Goal: Task Accomplishment & Management: Manage account settings

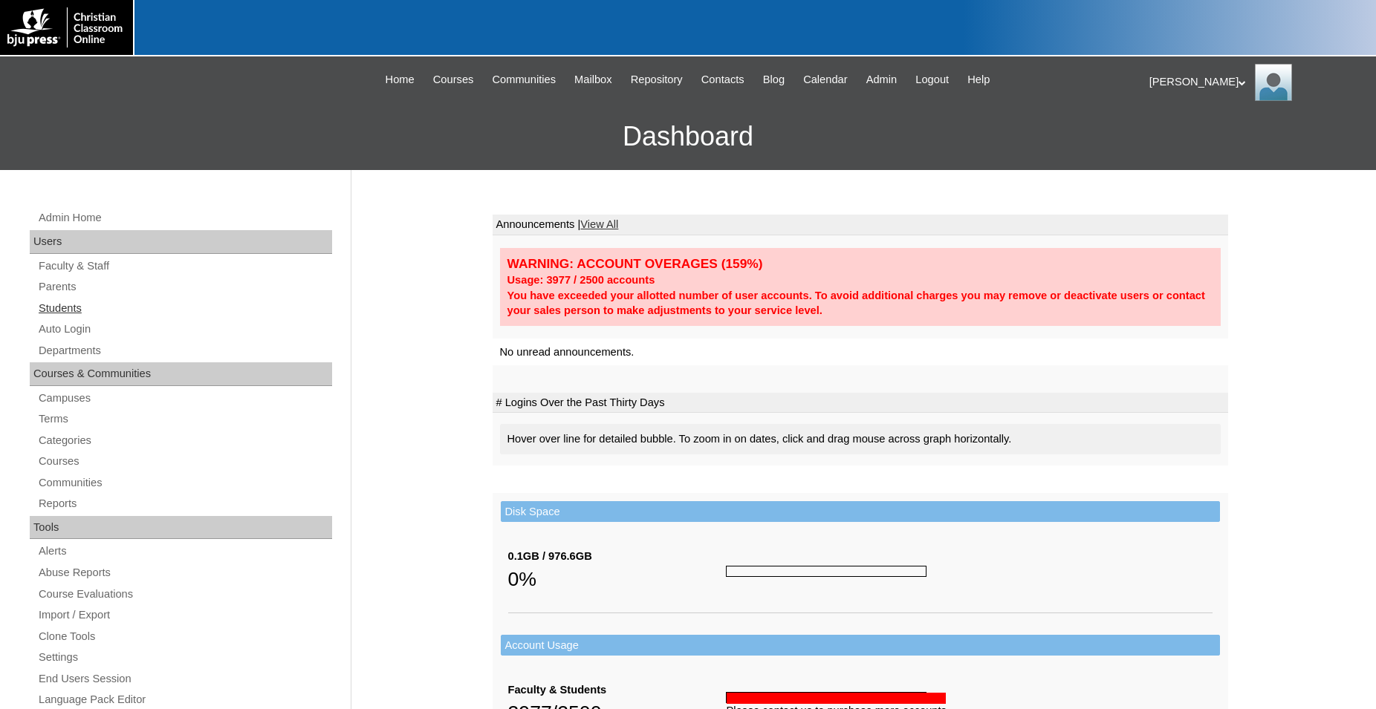
click at [76, 311] on link "Students" at bounding box center [184, 308] width 295 height 19
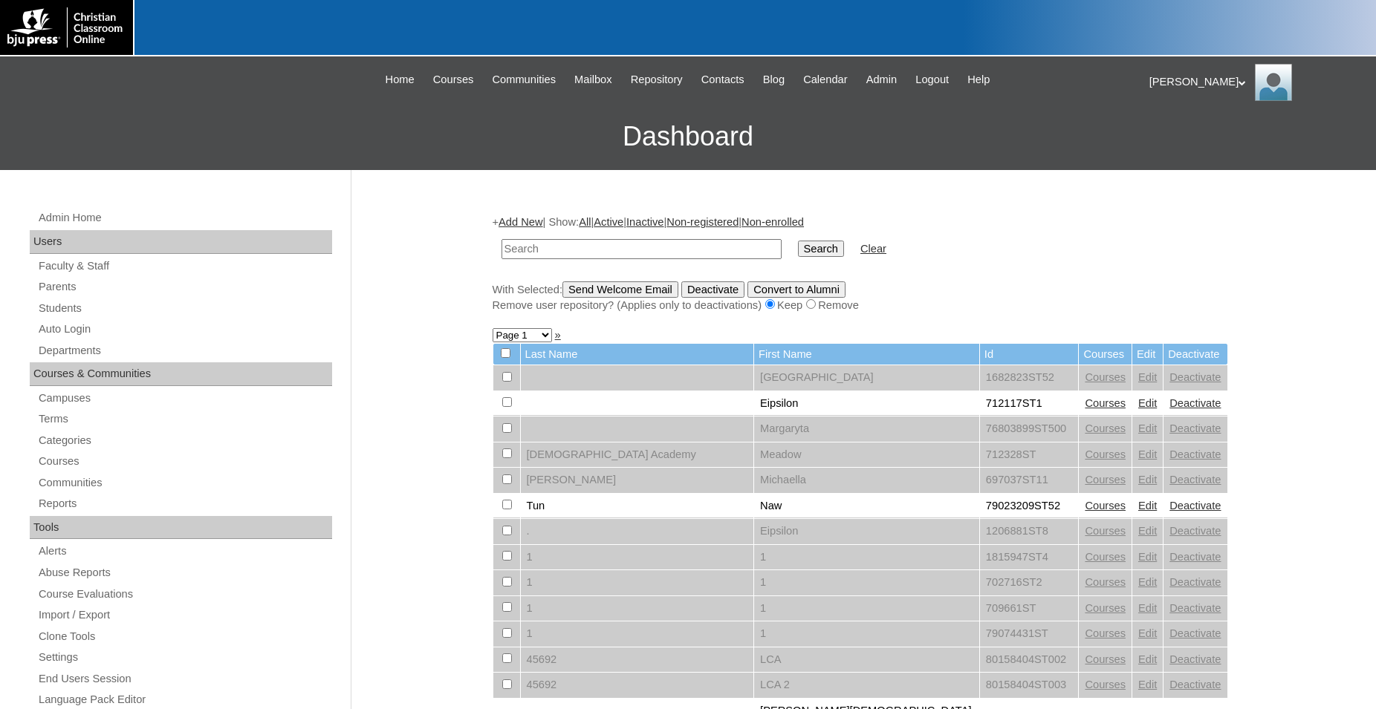
click at [639, 255] on input "text" at bounding box center [641, 249] width 280 height 20
type input "78034235"
click at [798, 241] on input "Search" at bounding box center [821, 249] width 46 height 16
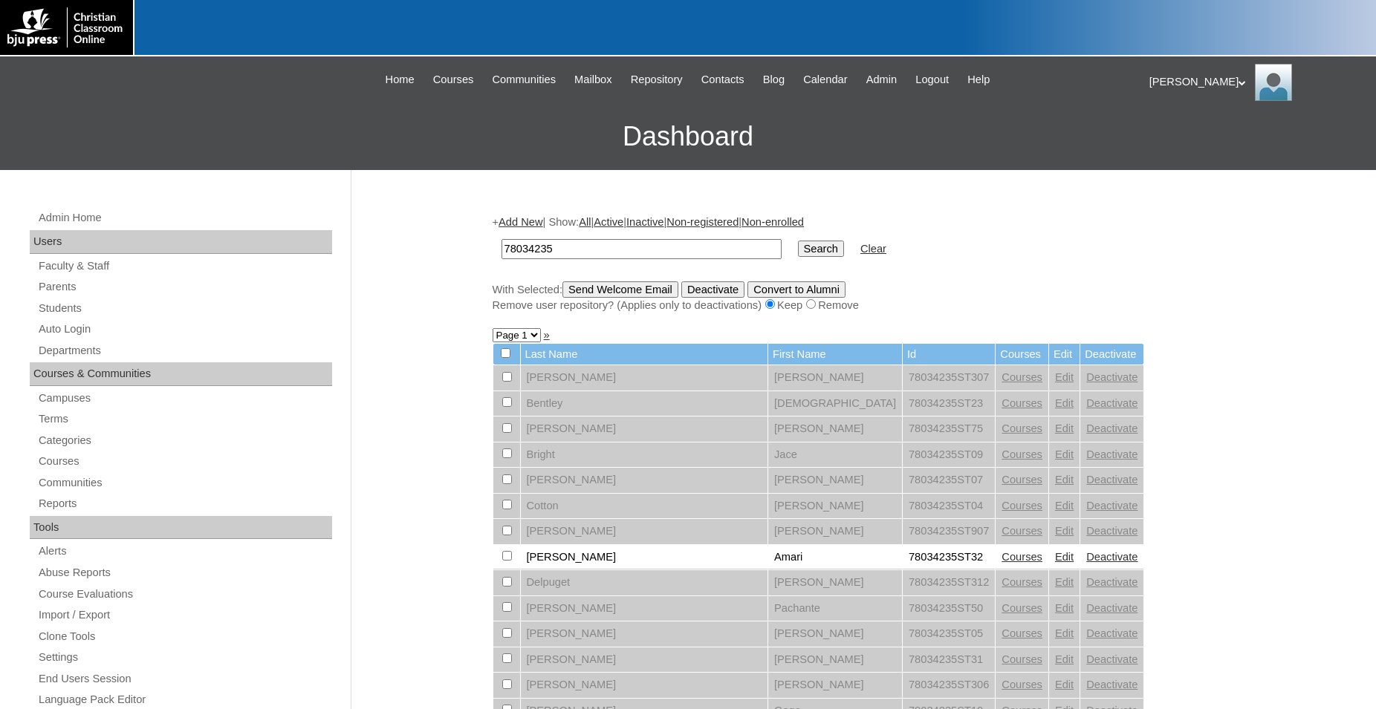
drag, startPoint x: 577, startPoint y: 252, endPoint x: 212, endPoint y: 255, distance: 365.4
click at [501, 253] on input "78034235" at bounding box center [641, 249] width 280 height 20
type input "1619388"
click at [798, 241] on input "Search" at bounding box center [821, 249] width 46 height 16
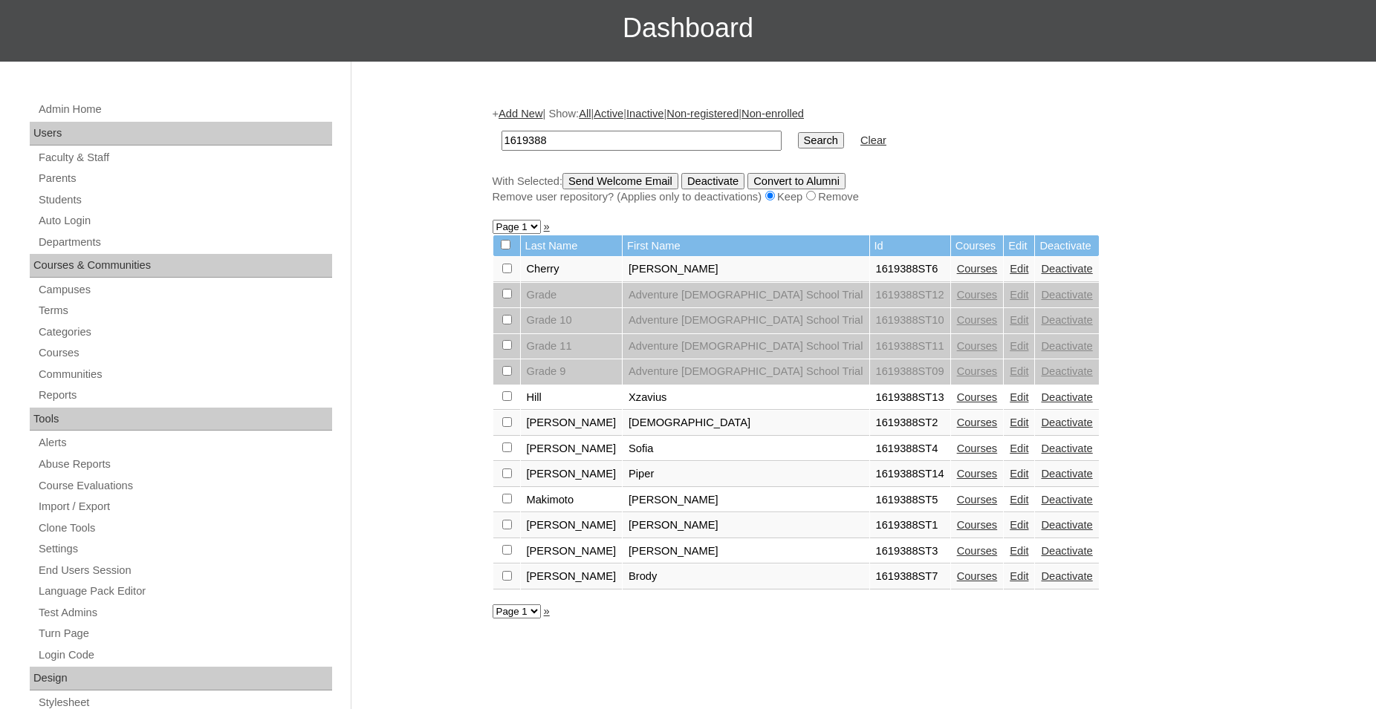
scroll to position [227, 0]
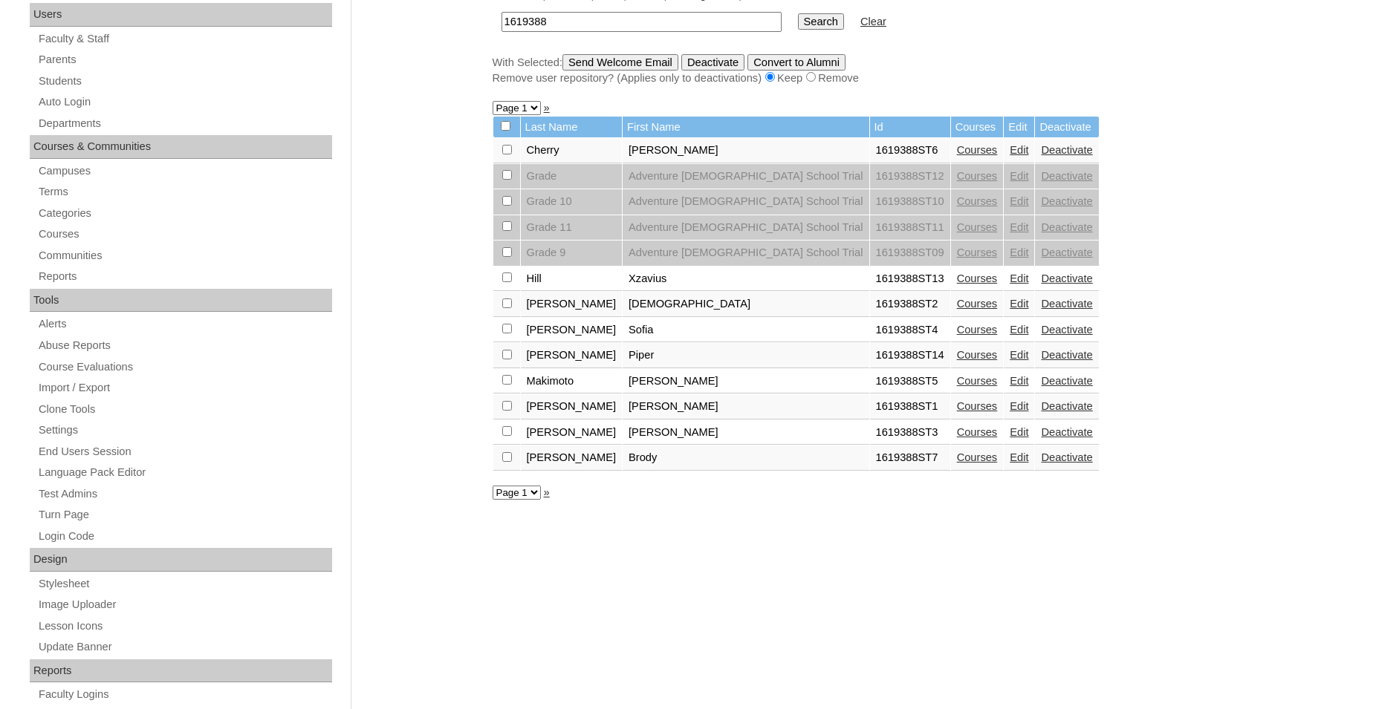
click at [957, 361] on link "Courses" at bounding box center [977, 355] width 41 height 12
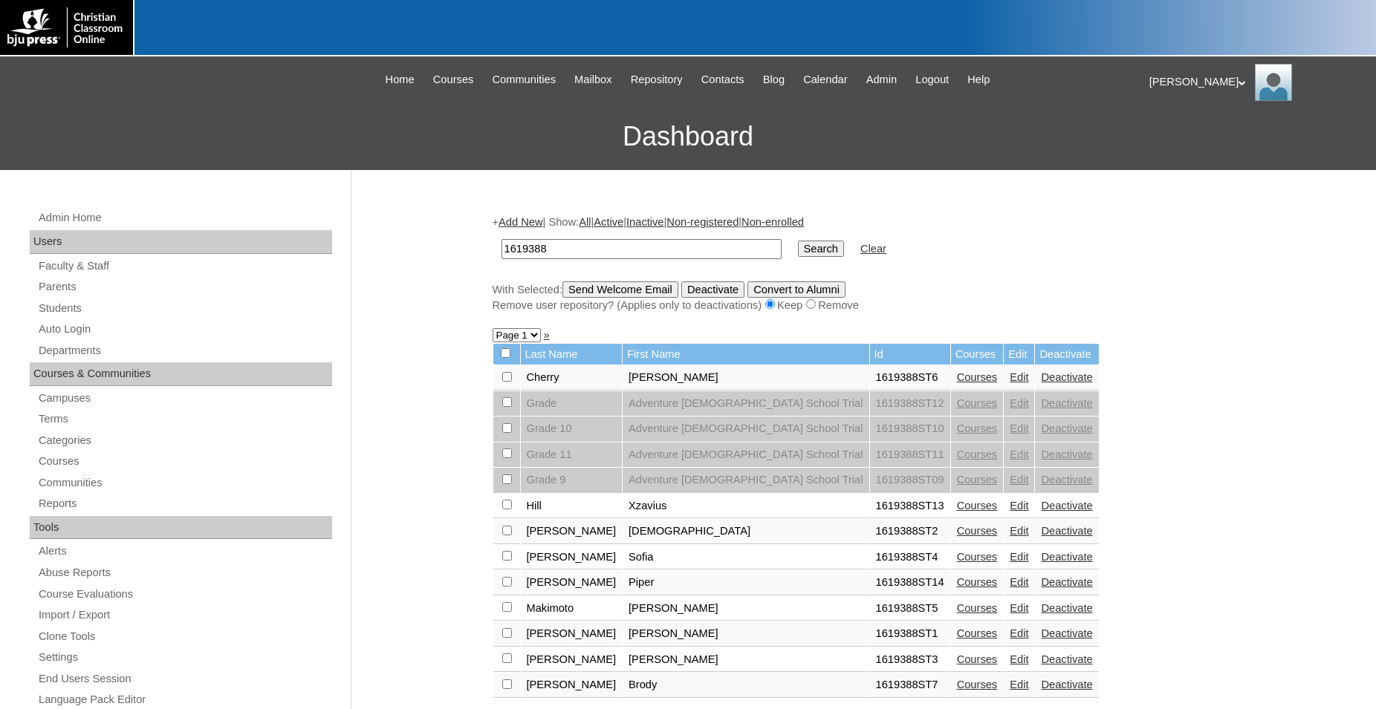
scroll to position [227, 0]
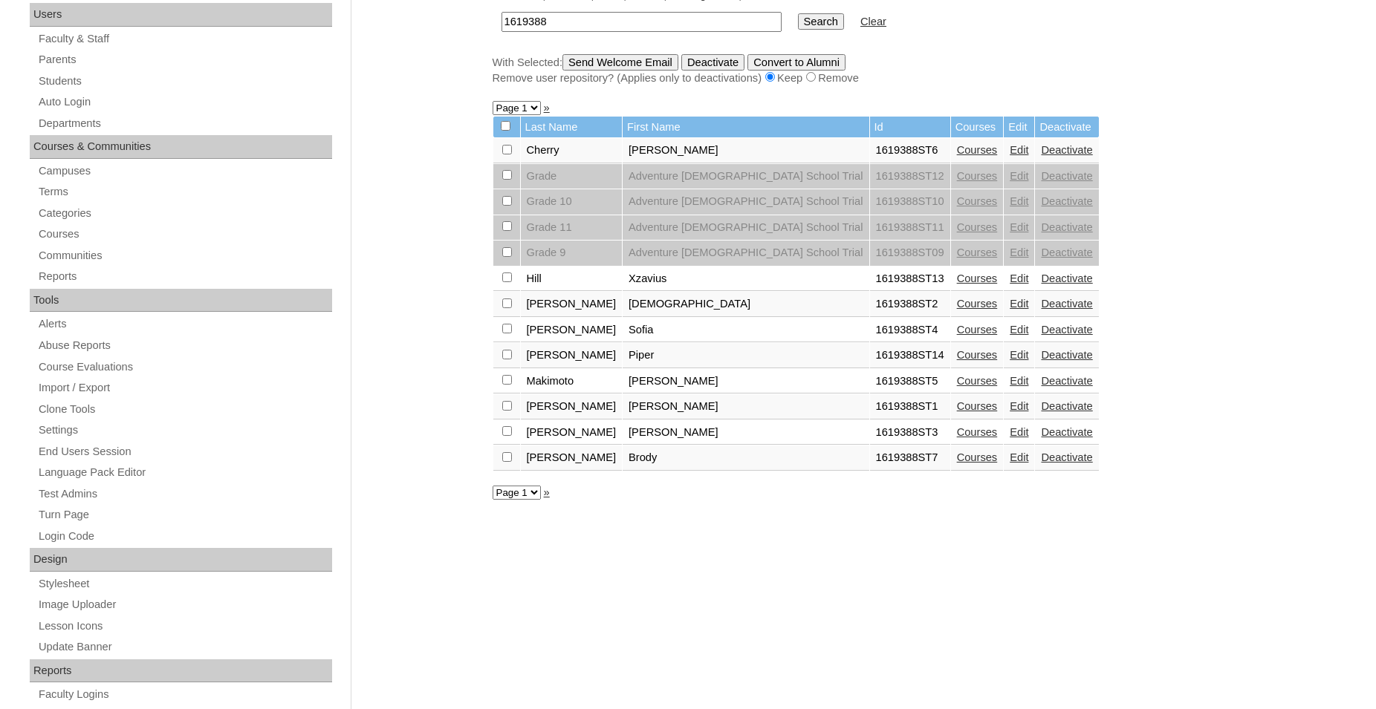
click at [957, 463] on link "Courses" at bounding box center [977, 458] width 41 height 12
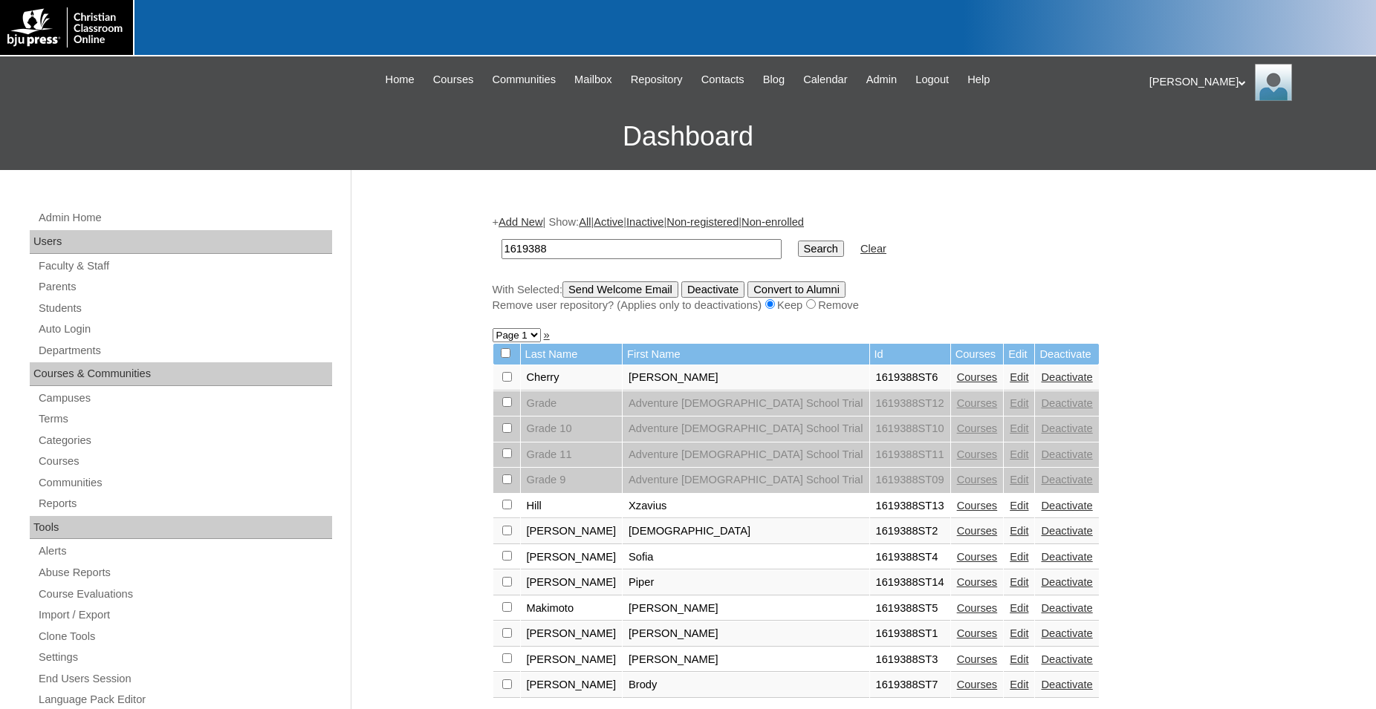
scroll to position [227, 0]
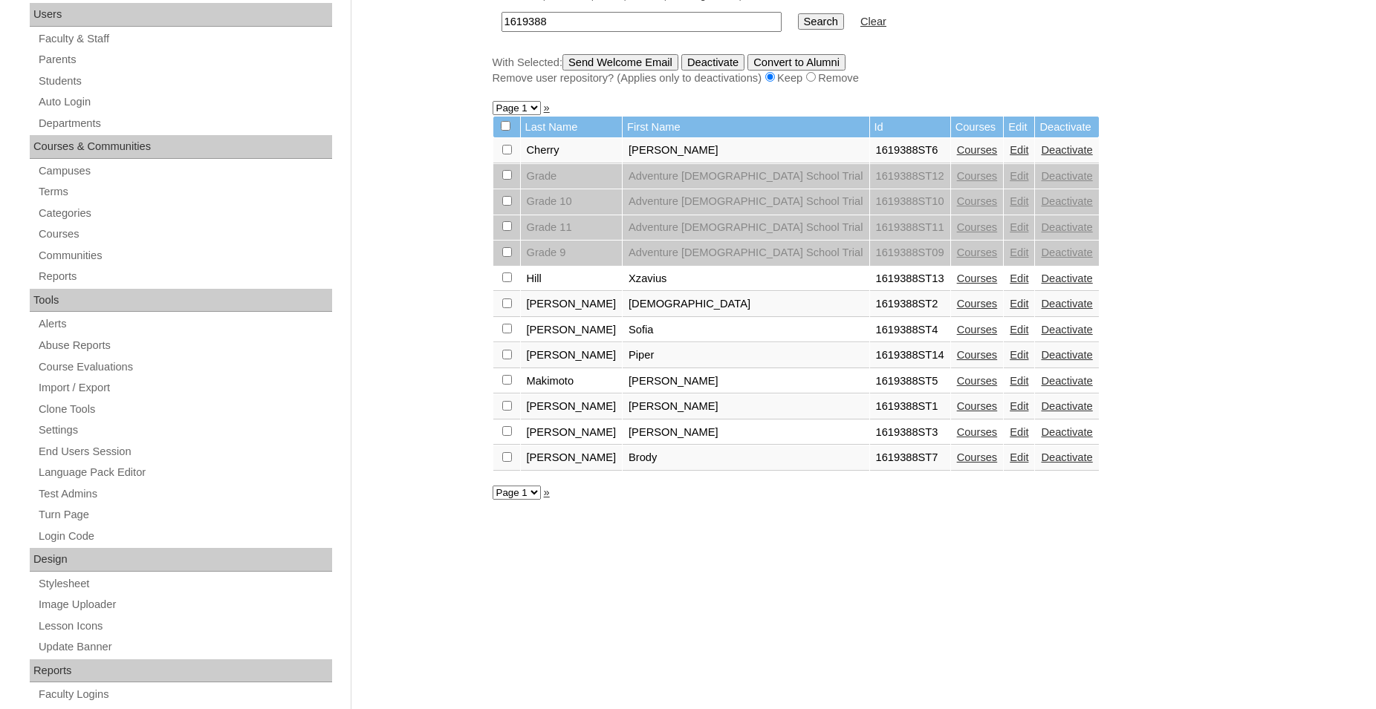
click at [1009, 155] on link "Edit" at bounding box center [1018, 150] width 19 height 12
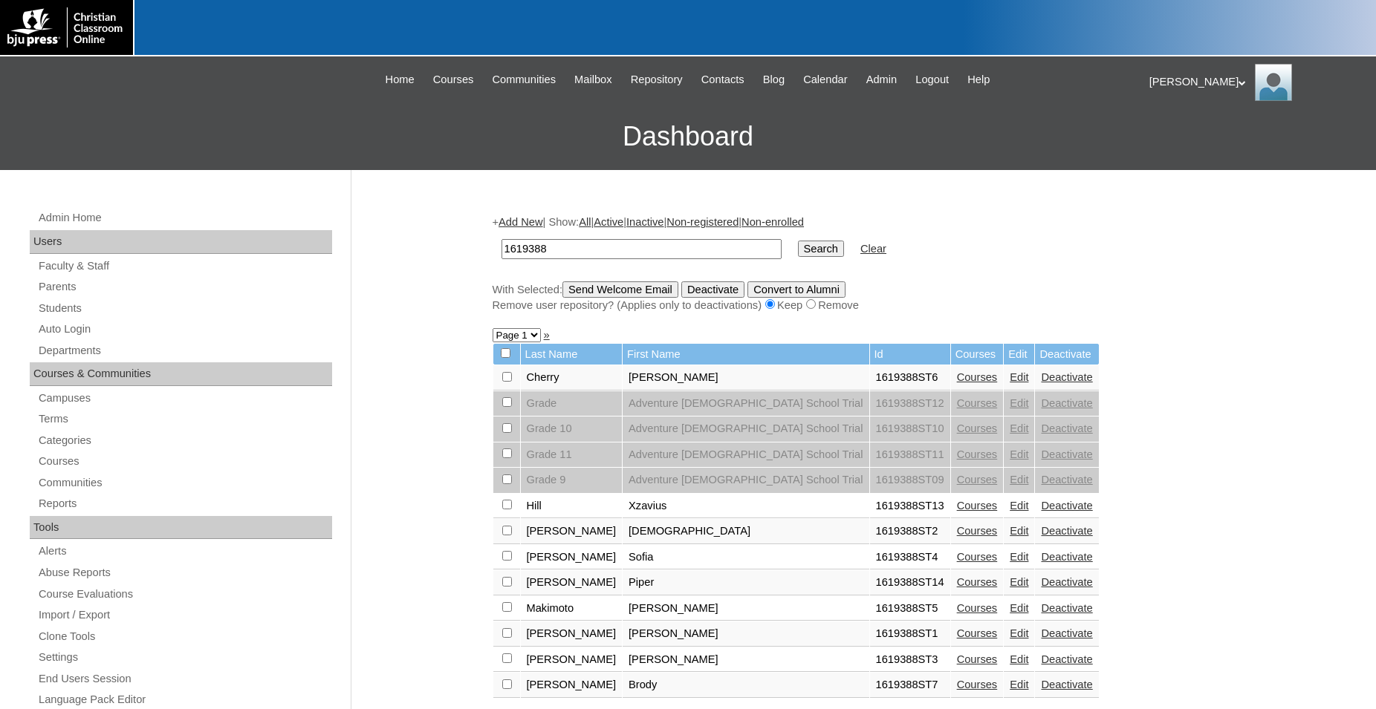
scroll to position [227, 0]
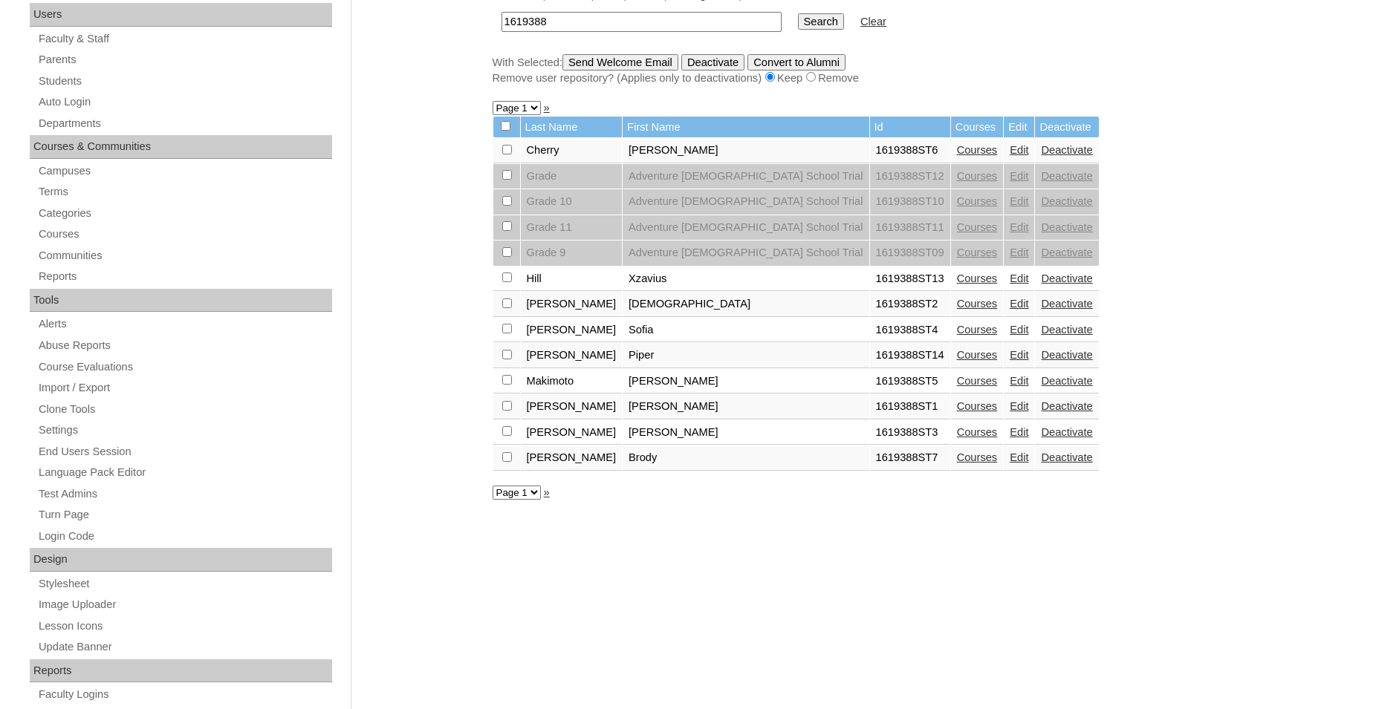
click at [955, 14] on form "1619388 Search Clear" at bounding box center [859, 22] width 735 height 38
click at [957, 156] on link "Courses" at bounding box center [977, 150] width 41 height 12
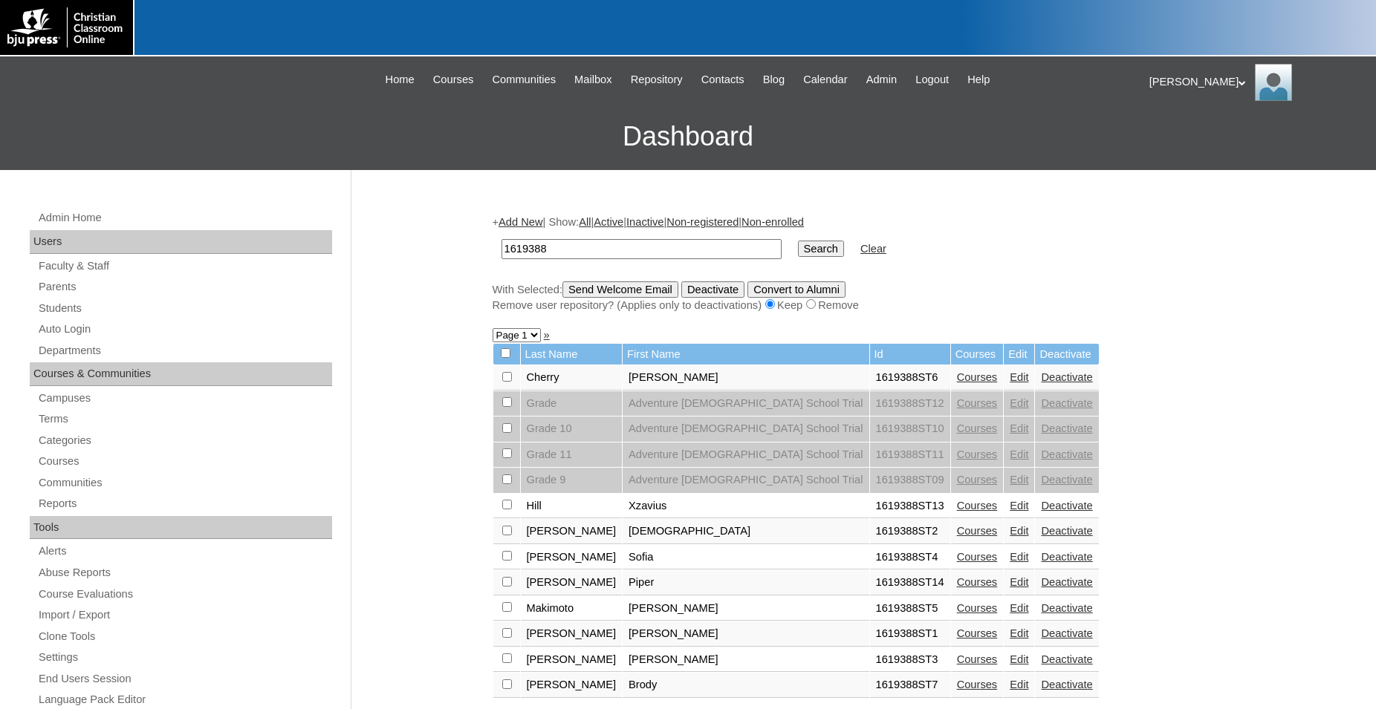
scroll to position [227, 0]
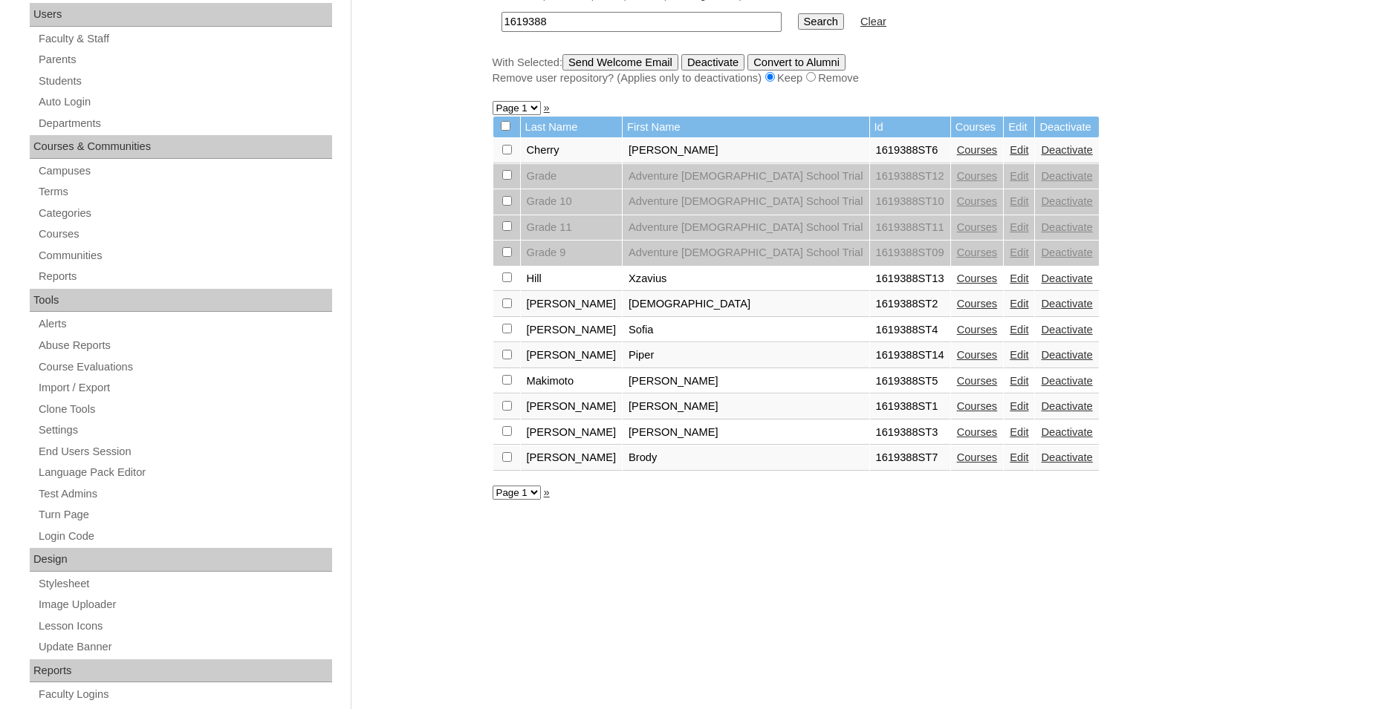
click at [957, 284] on link "Courses" at bounding box center [977, 279] width 41 height 12
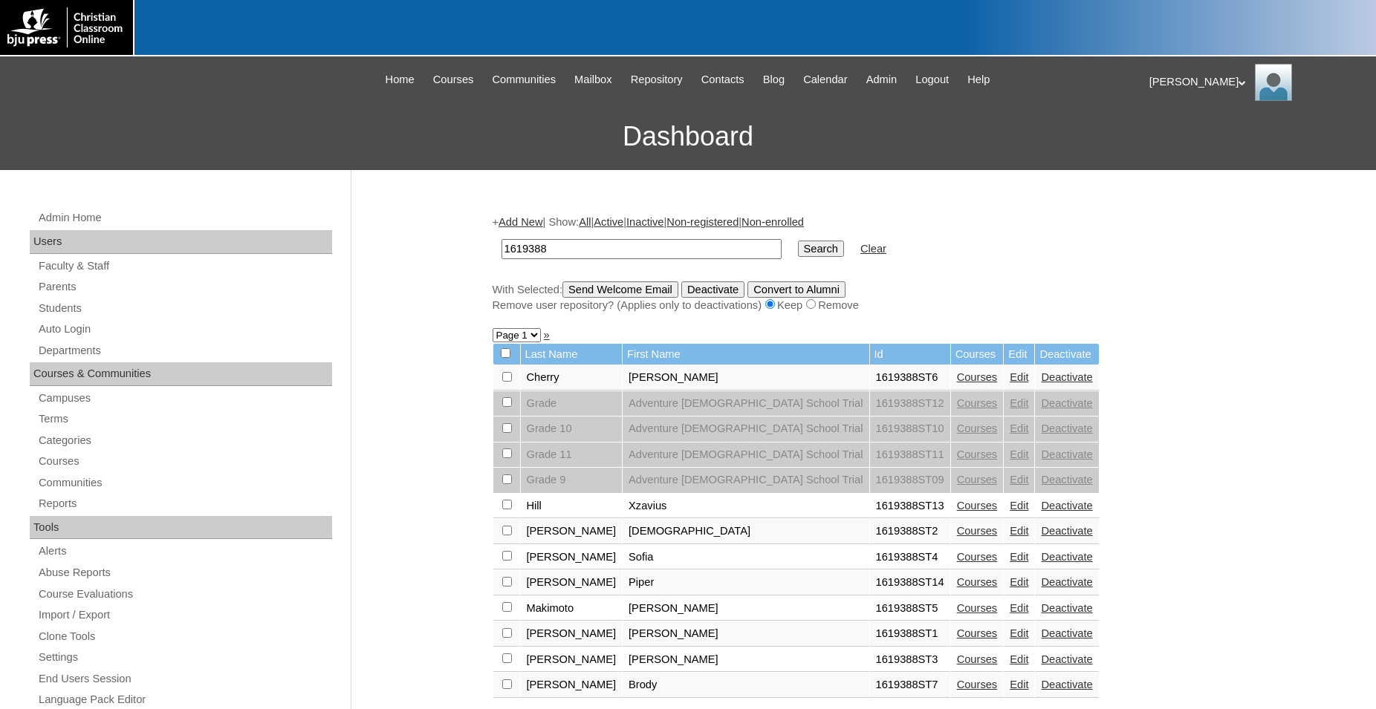
scroll to position [227, 0]
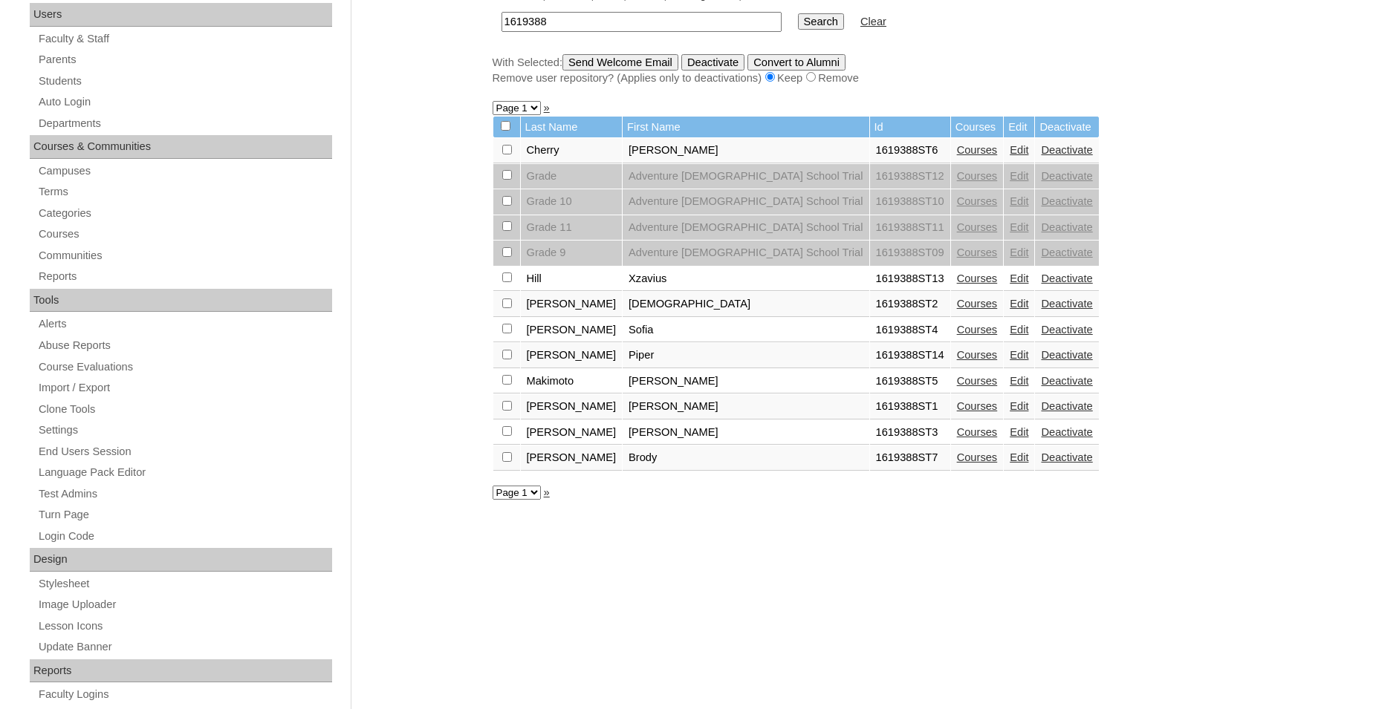
click at [957, 310] on link "Courses" at bounding box center [977, 304] width 41 height 12
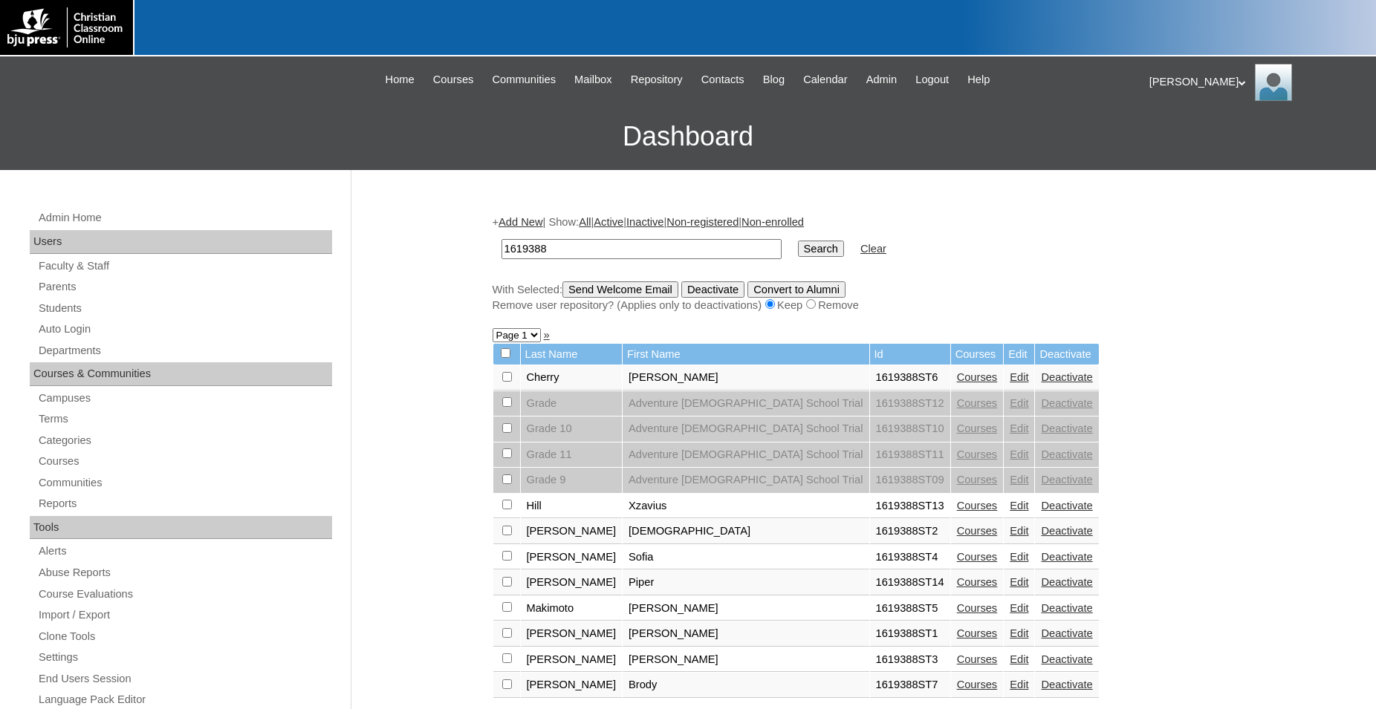
scroll to position [227, 0]
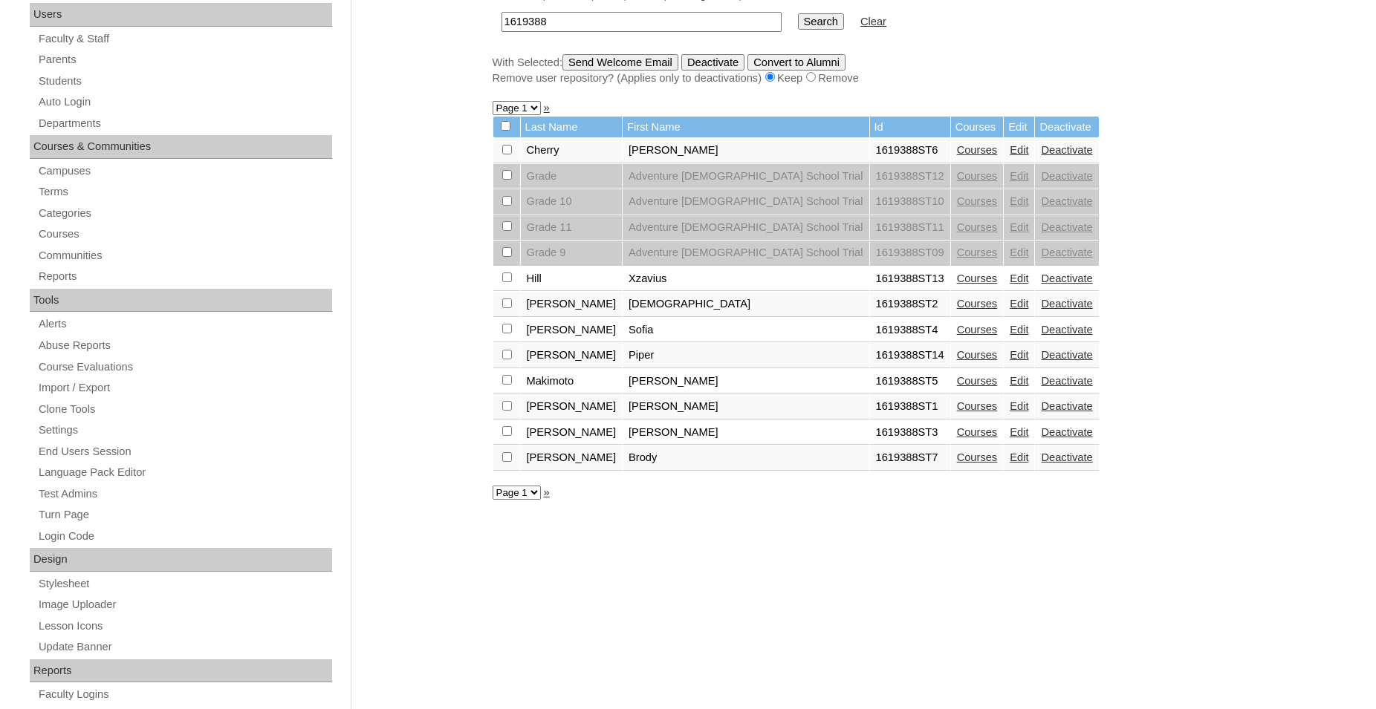
click at [957, 336] on link "Courses" at bounding box center [977, 330] width 41 height 12
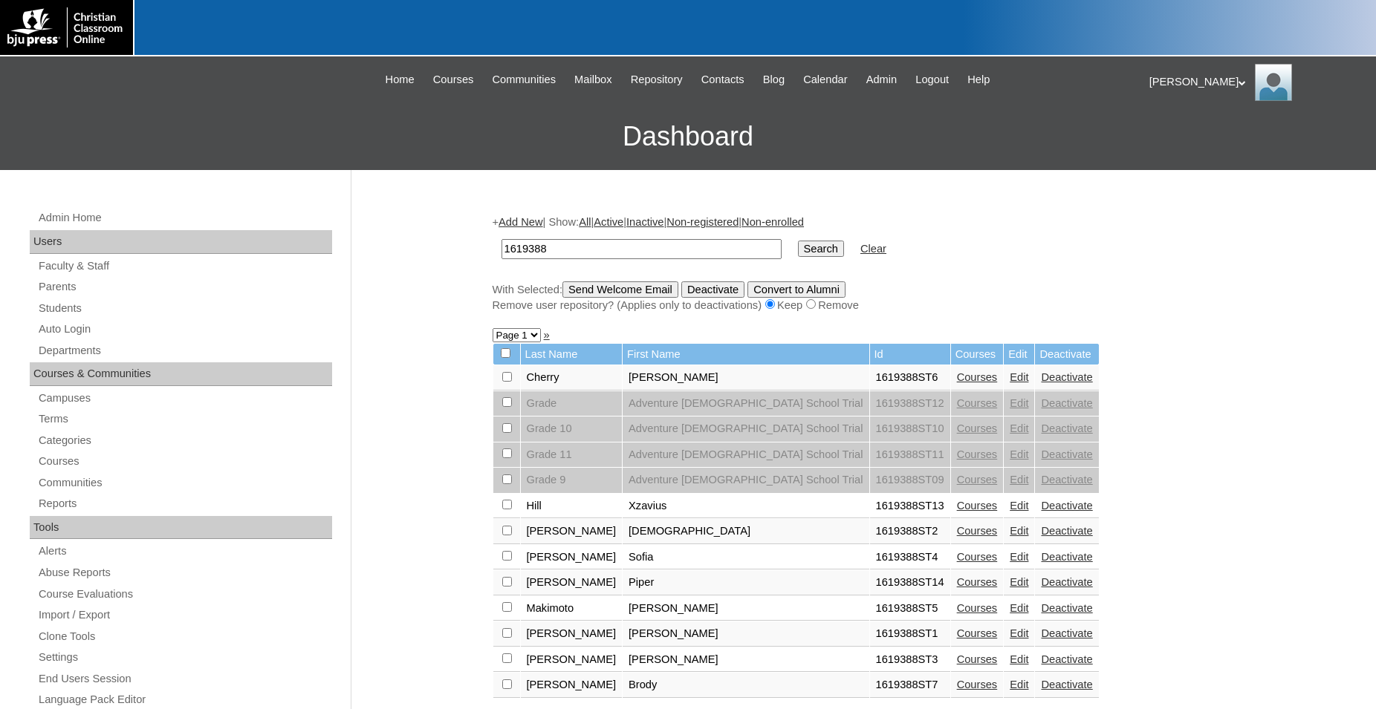
scroll to position [227, 0]
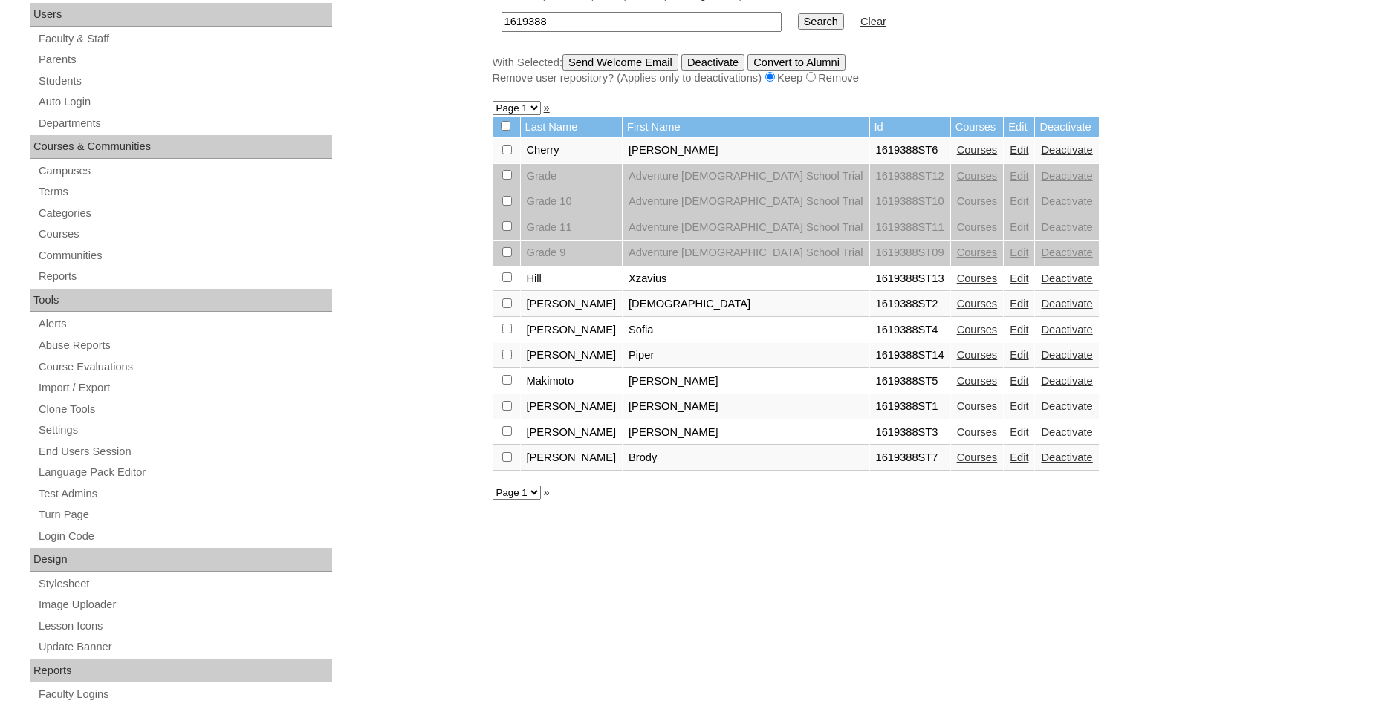
click at [957, 361] on link "Courses" at bounding box center [977, 355] width 41 height 12
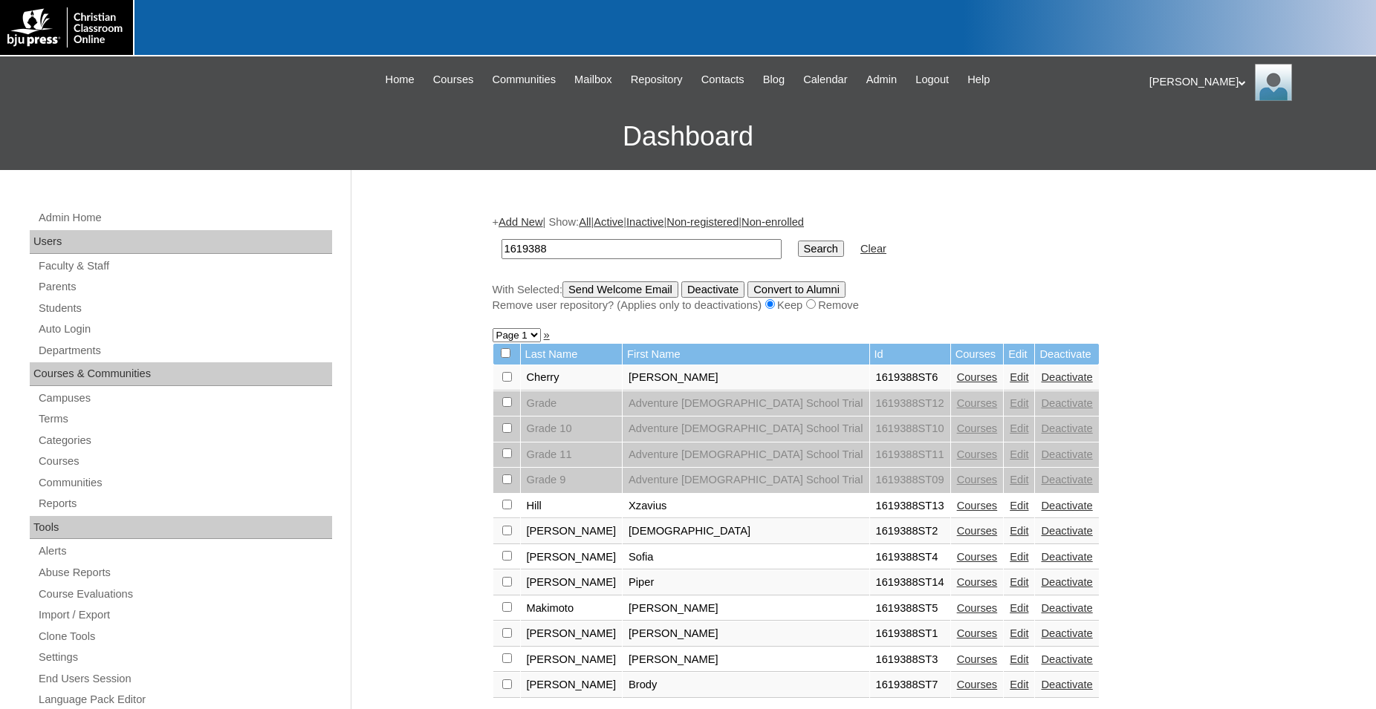
scroll to position [227, 0]
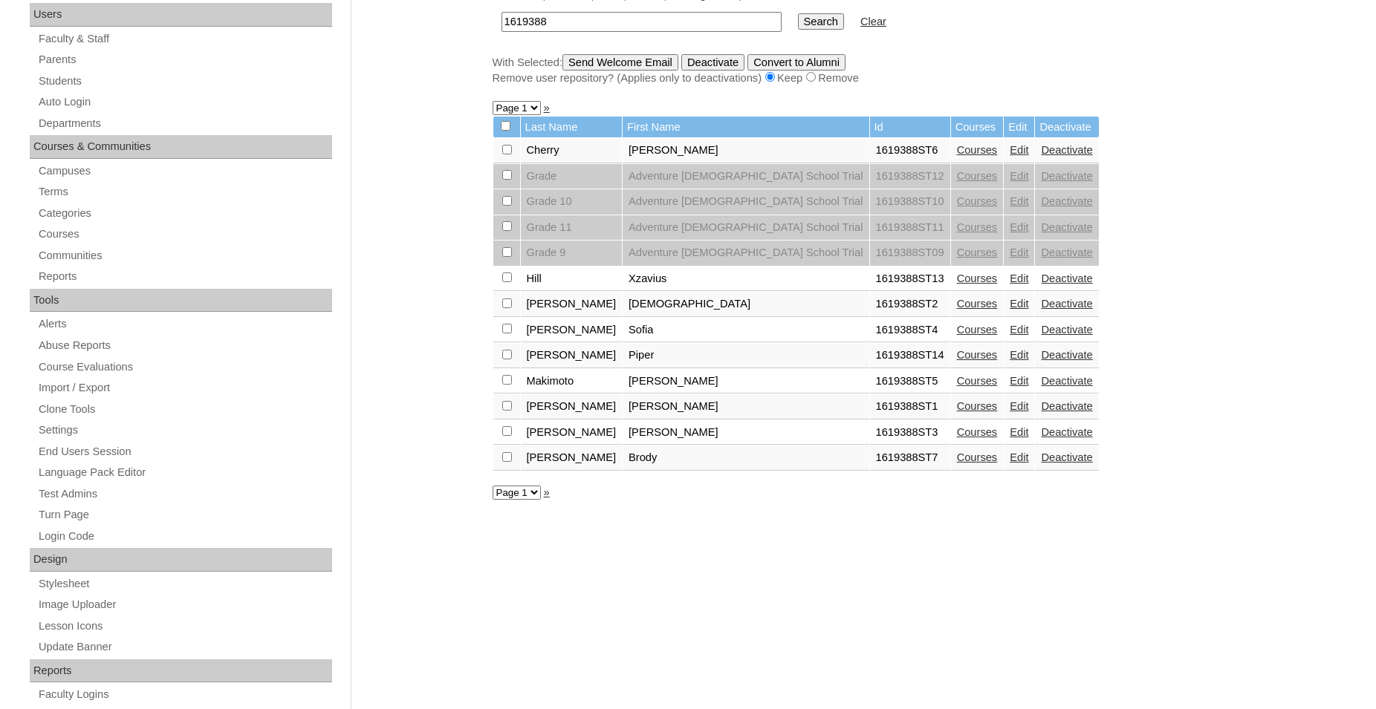
click at [957, 387] on link "Courses" at bounding box center [977, 381] width 41 height 12
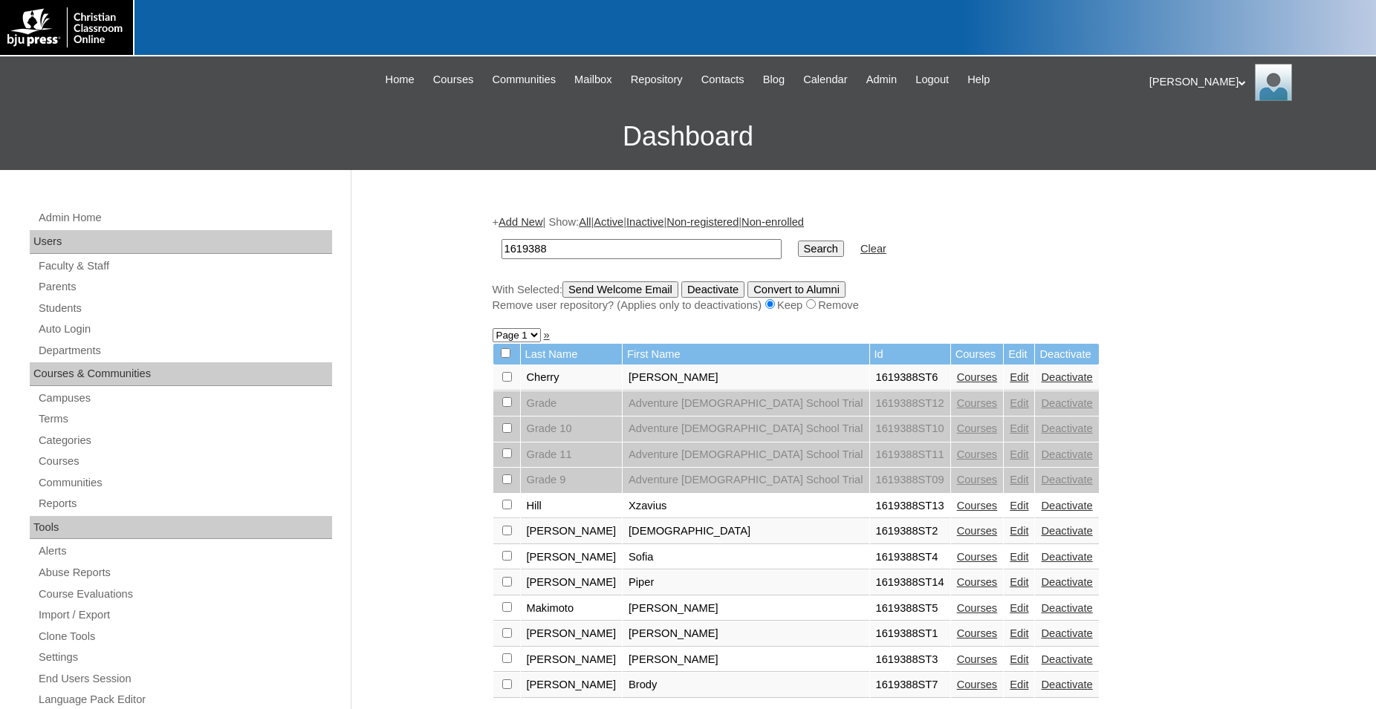
scroll to position [227, 0]
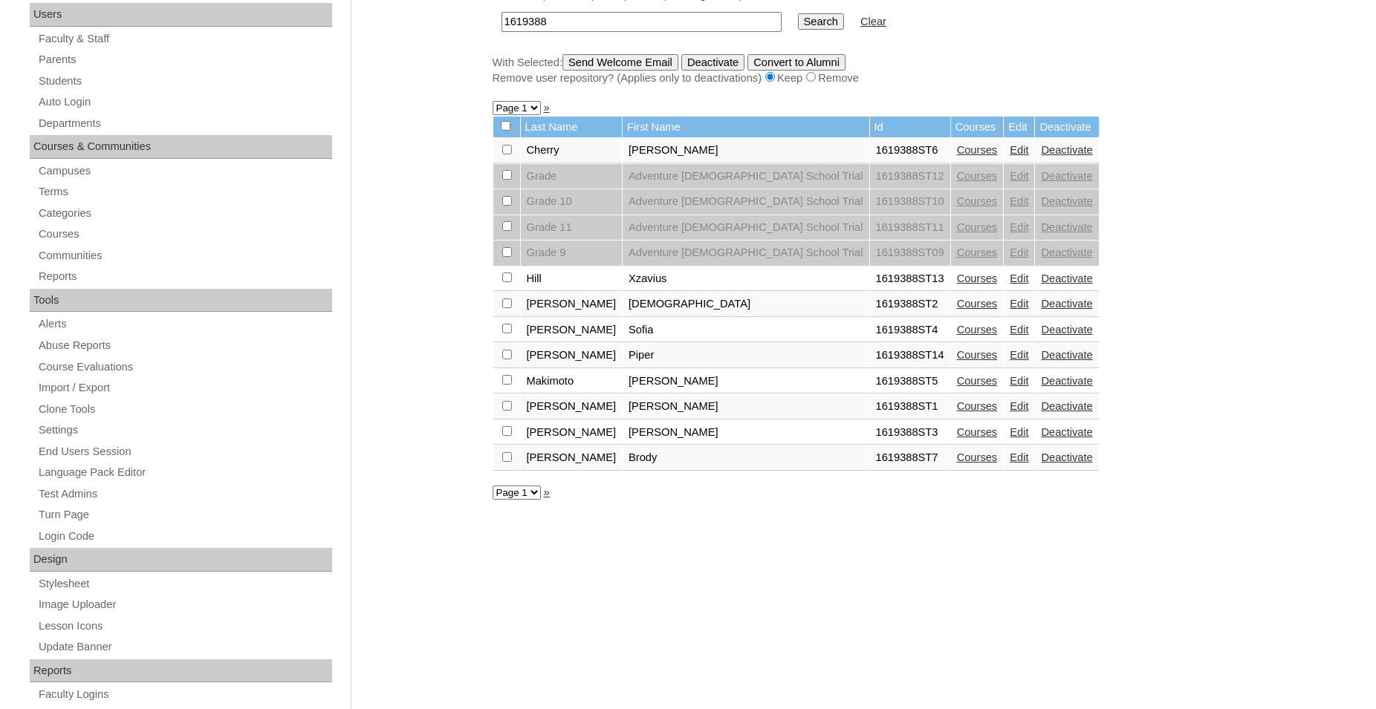
click at [957, 412] on link "Courses" at bounding box center [977, 406] width 41 height 12
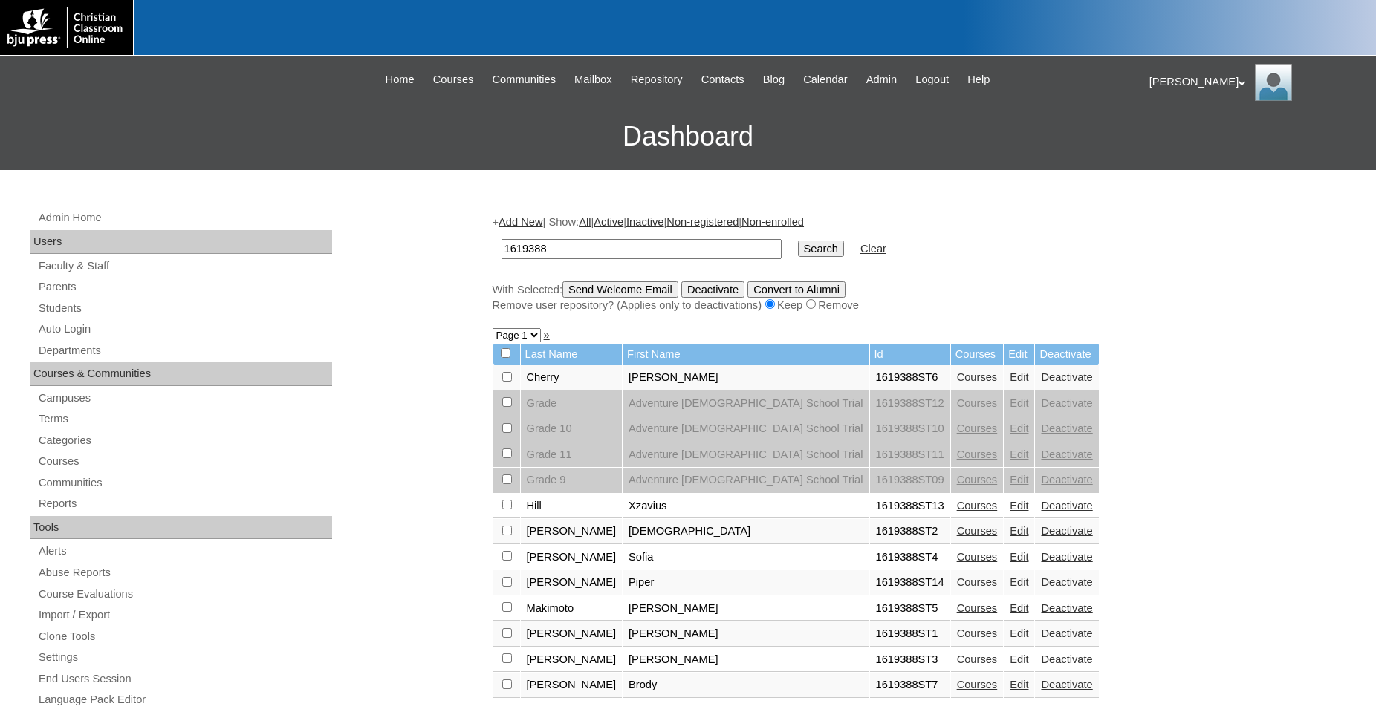
scroll to position [227, 0]
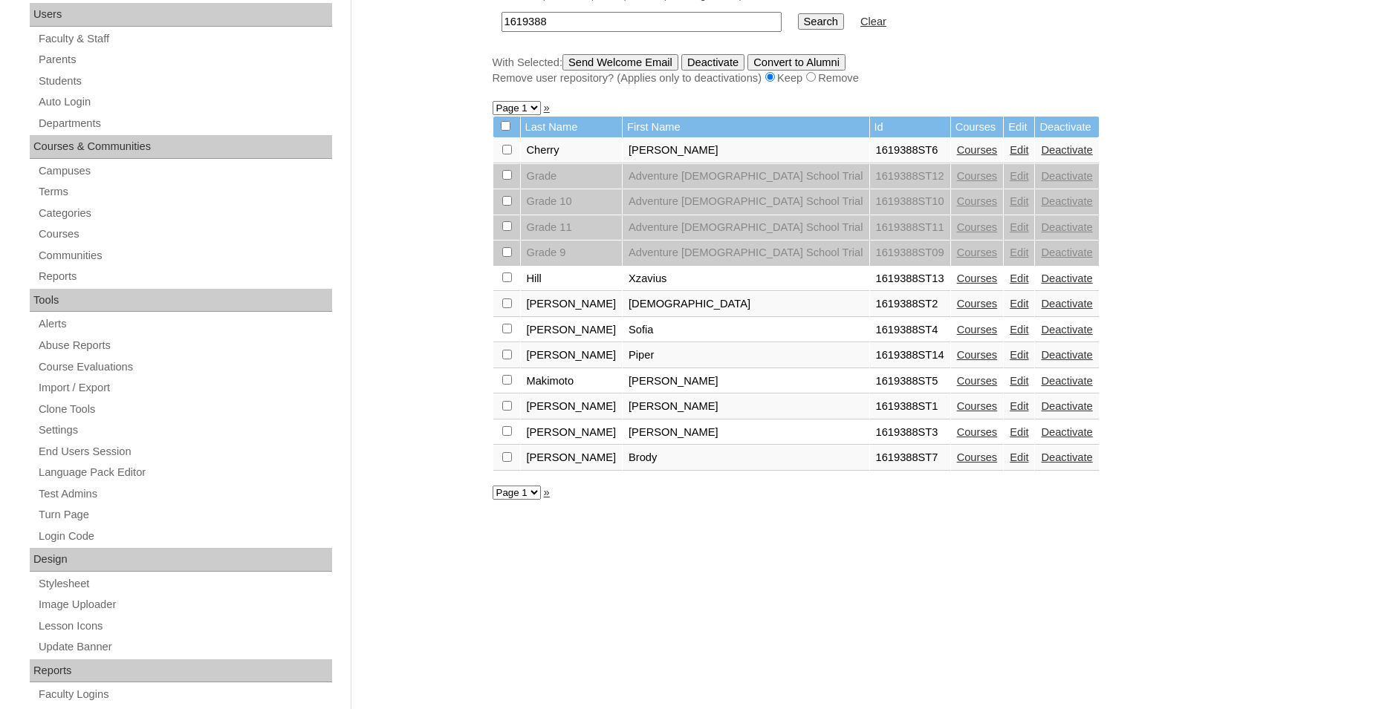
click at [957, 438] on link "Courses" at bounding box center [977, 432] width 41 height 12
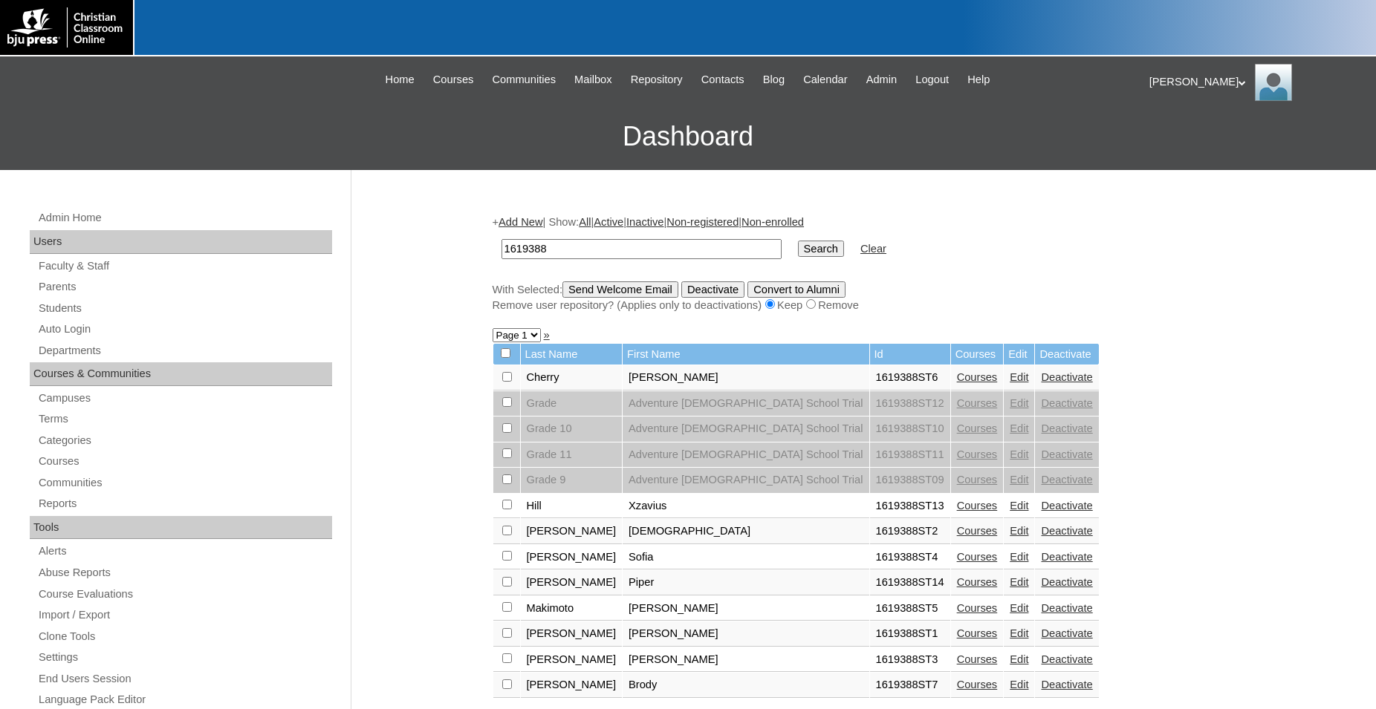
scroll to position [227, 0]
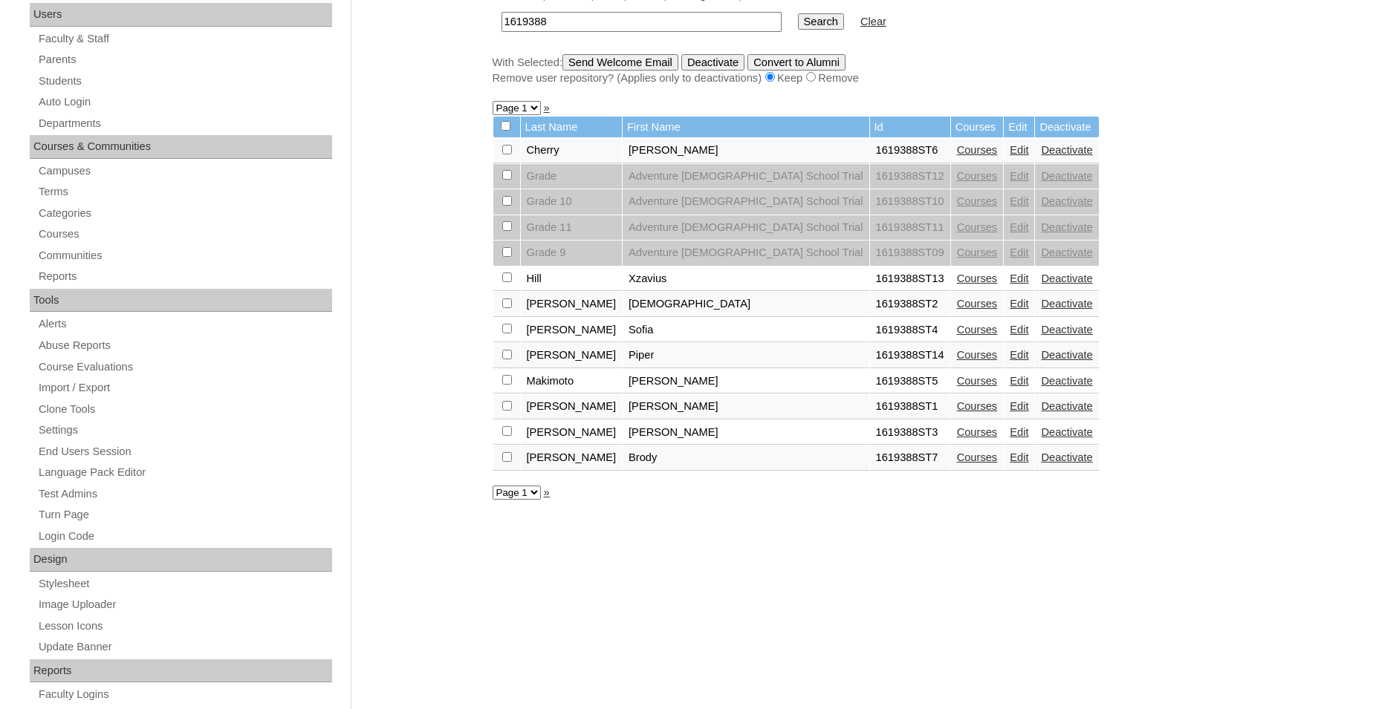
click at [957, 463] on link "Courses" at bounding box center [977, 458] width 41 height 12
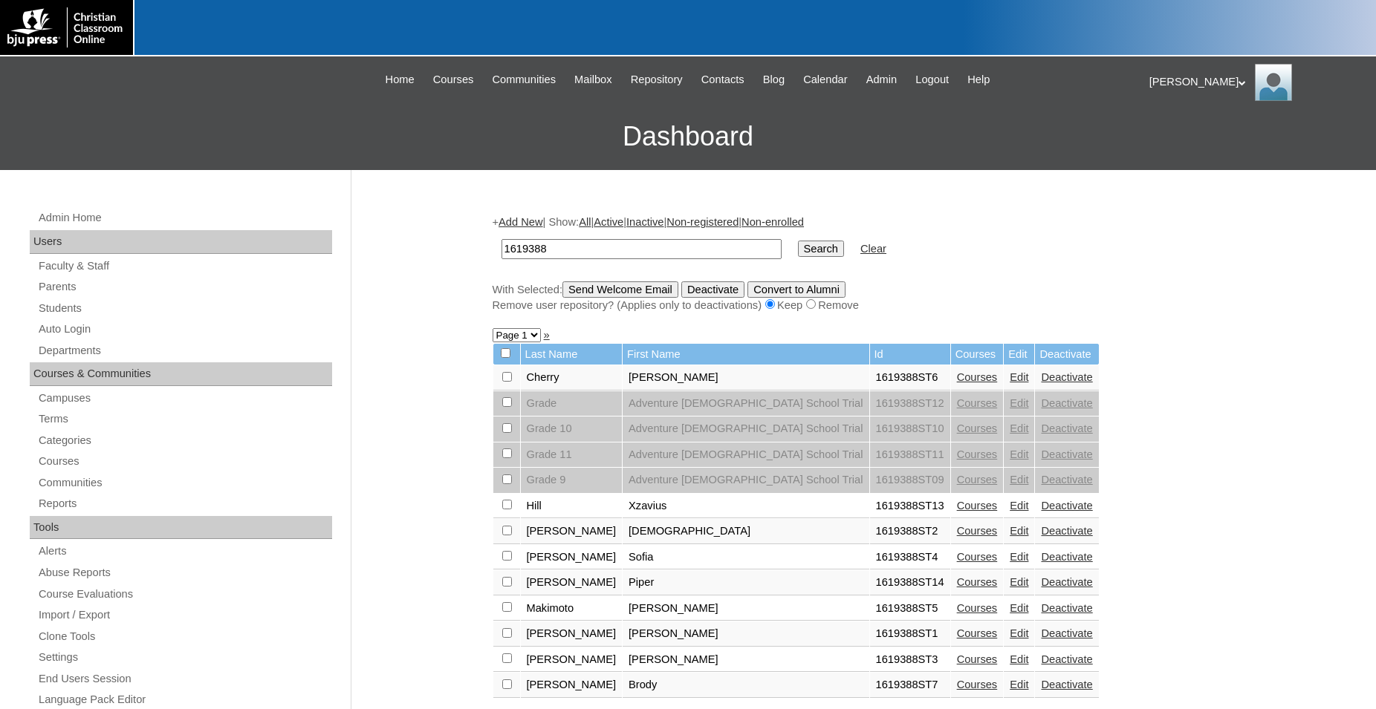
scroll to position [227, 0]
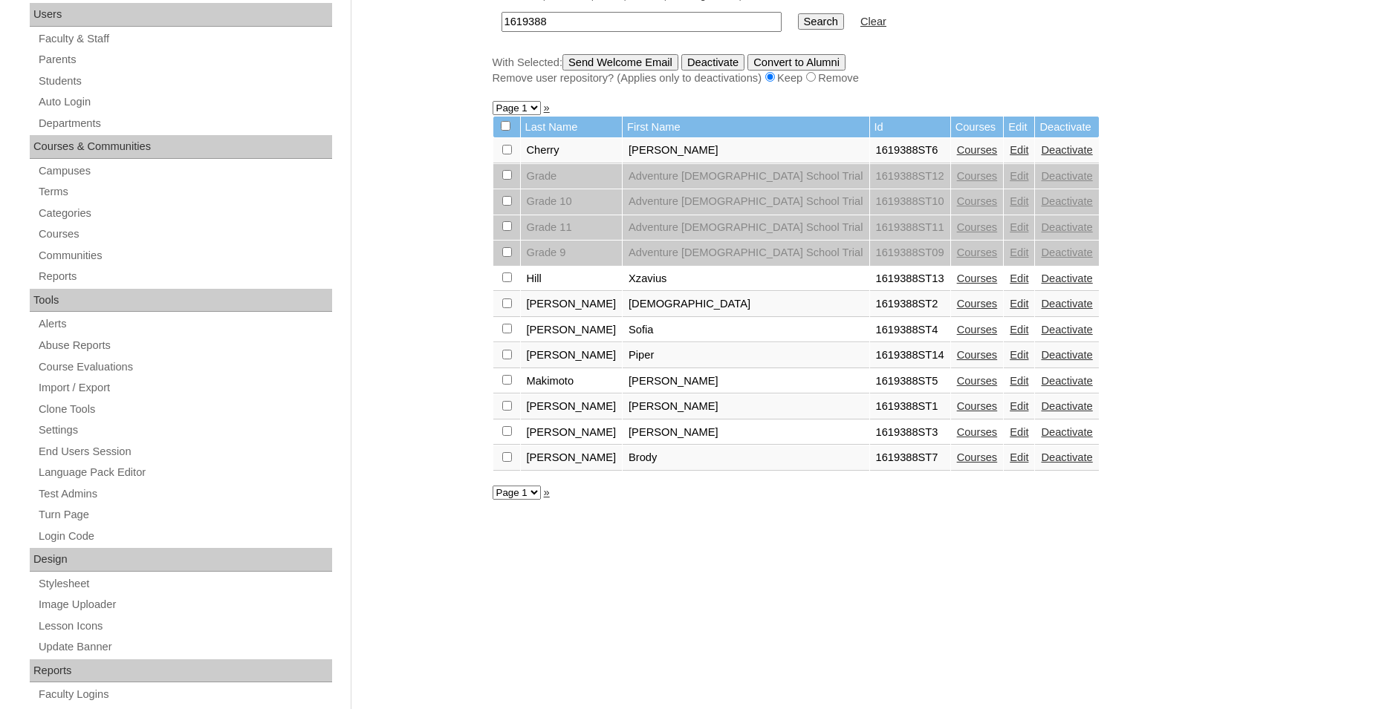
click at [957, 156] on link "Courses" at bounding box center [977, 150] width 41 height 12
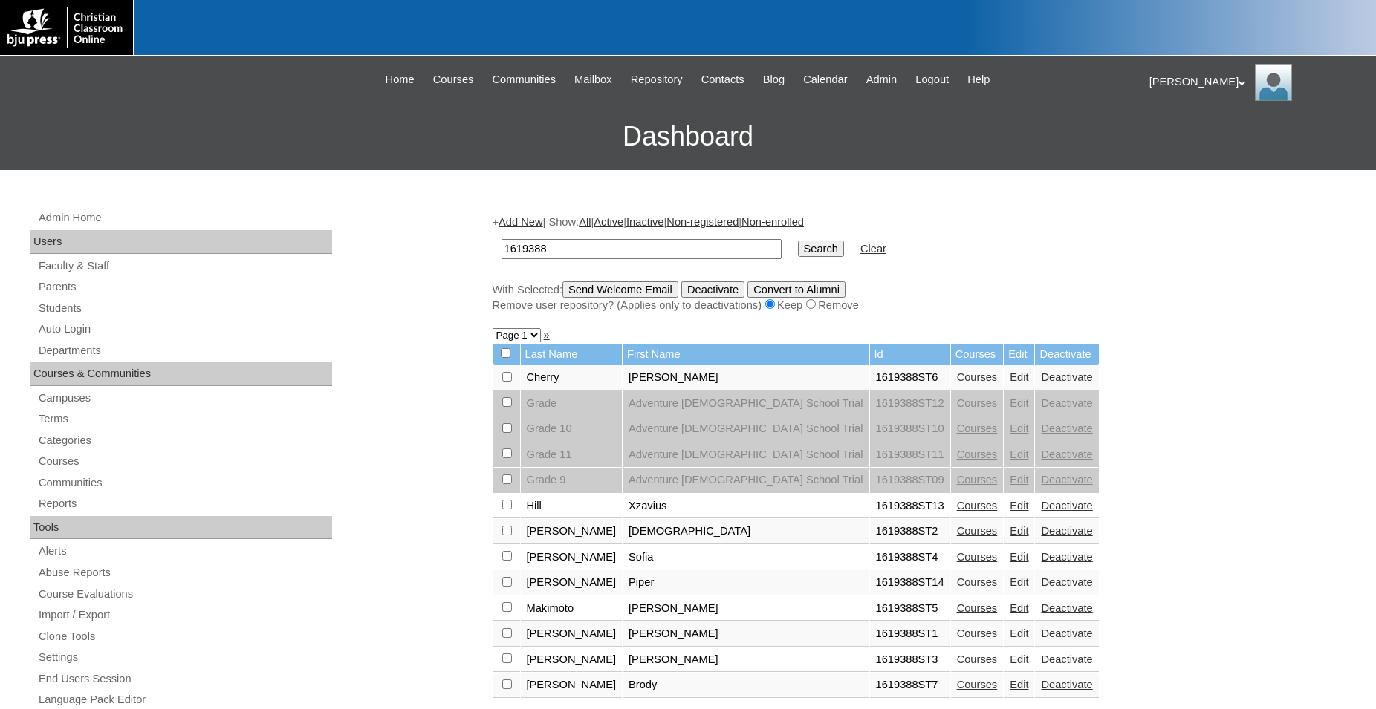
scroll to position [227, 0]
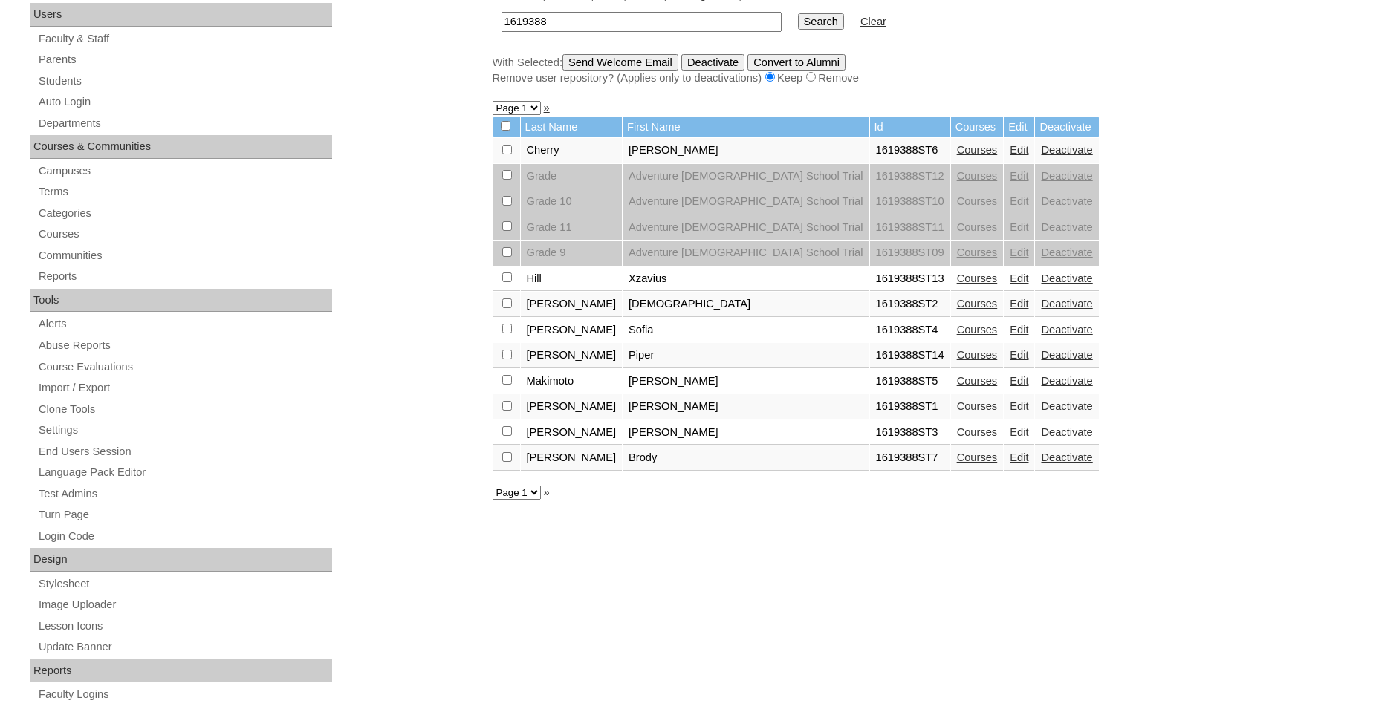
click at [957, 310] on link "Courses" at bounding box center [977, 304] width 41 height 12
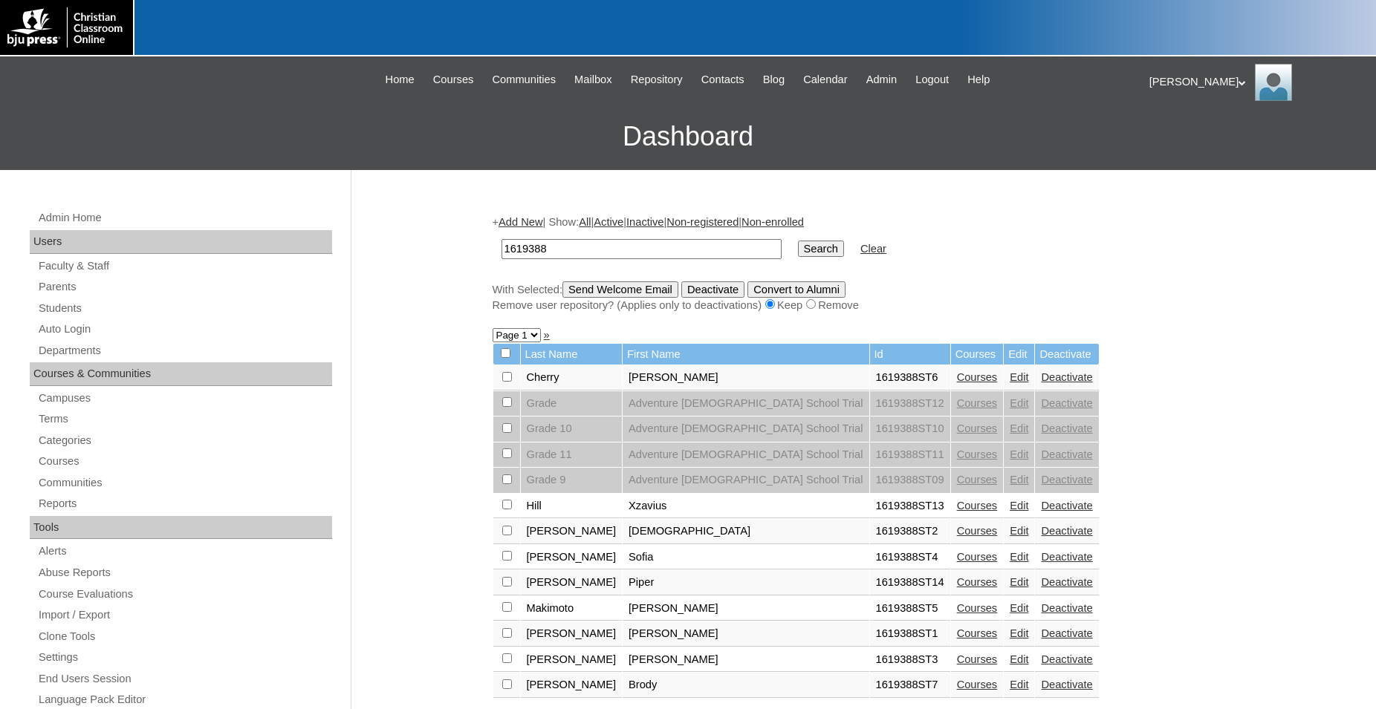
scroll to position [227, 0]
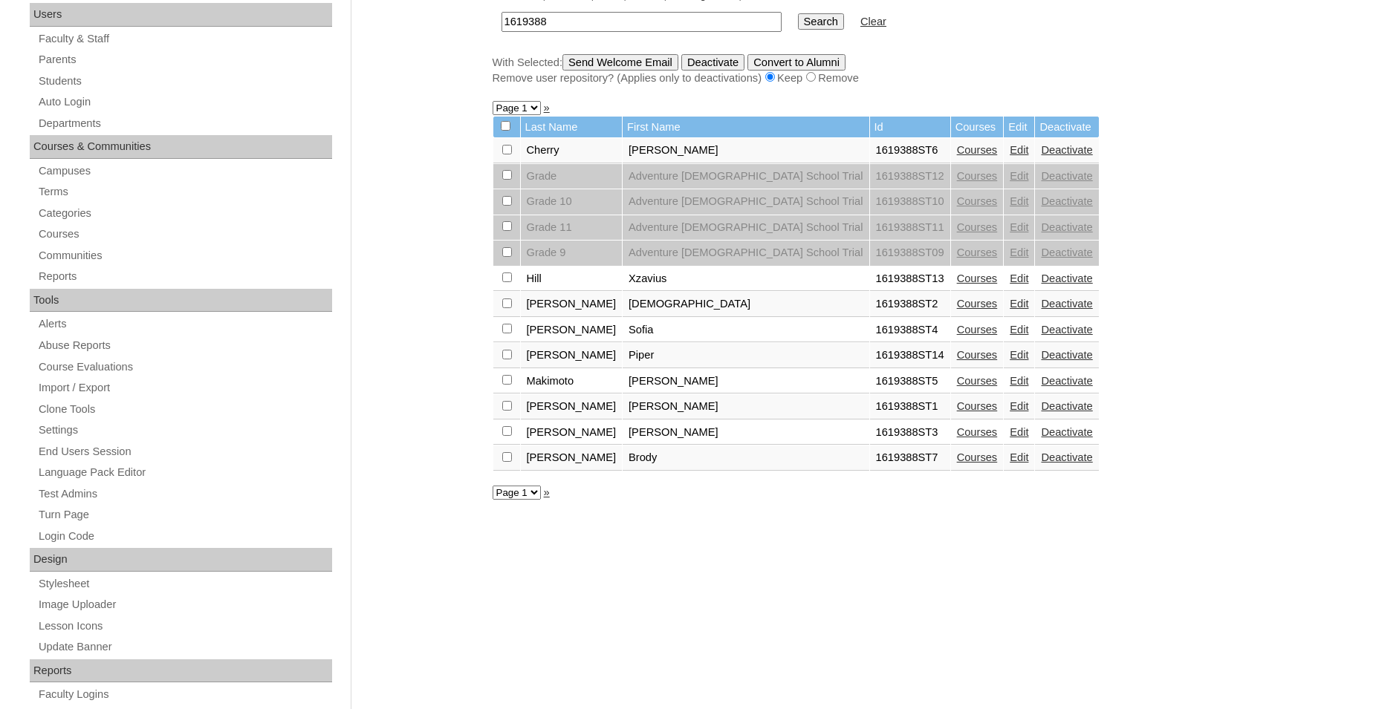
click at [1009, 310] on link "Edit" at bounding box center [1018, 304] width 19 height 12
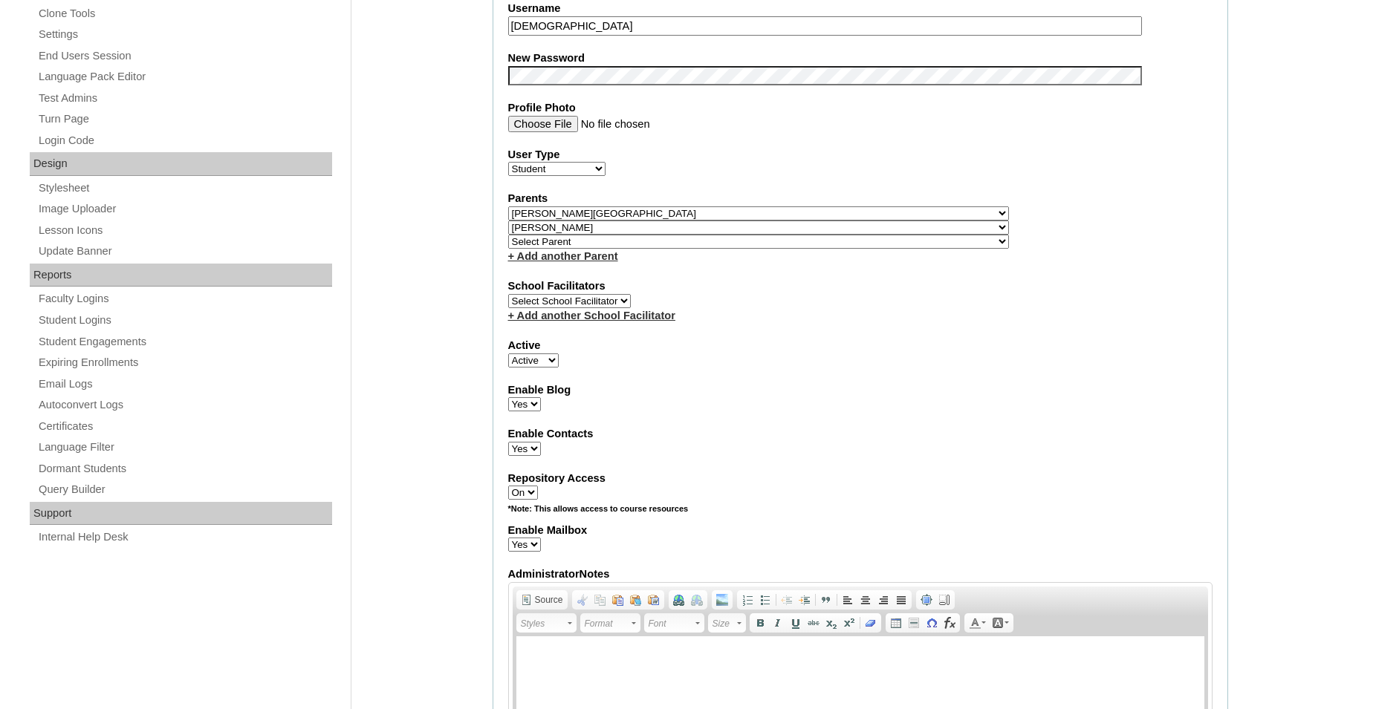
scroll to position [663, 0]
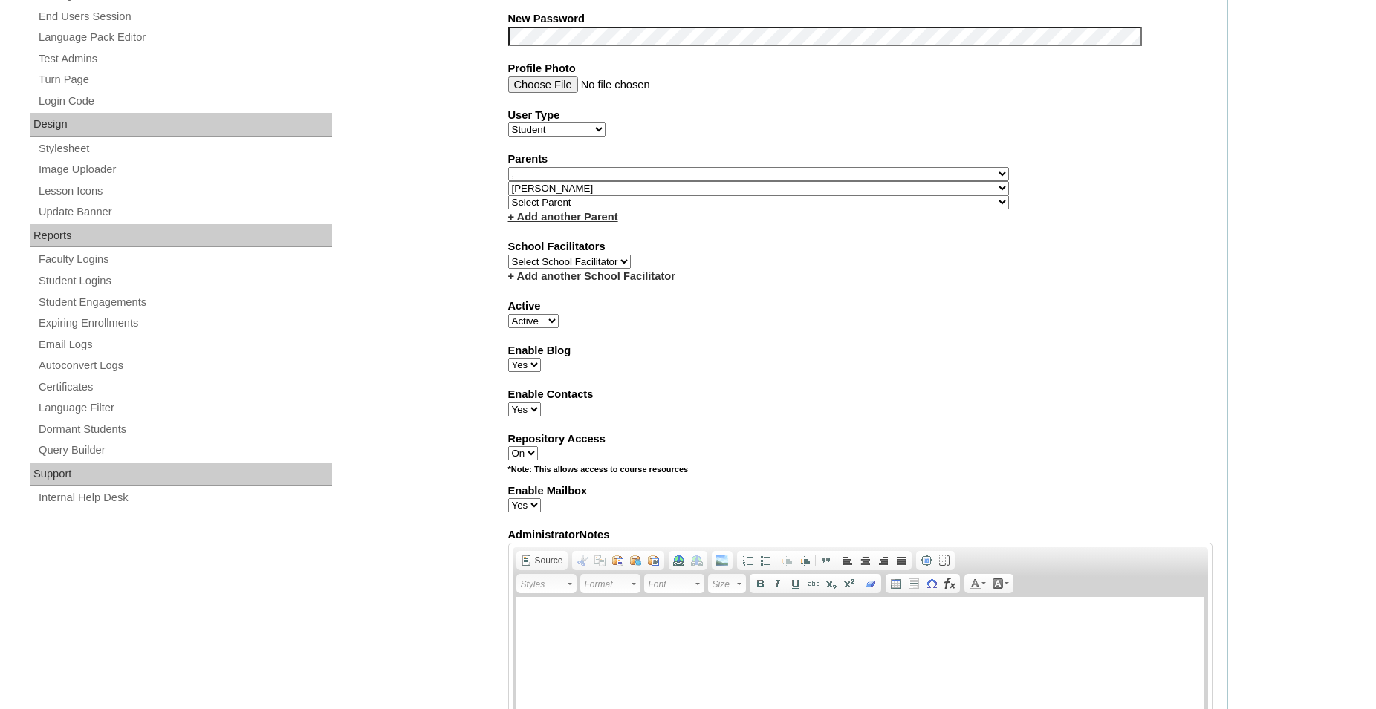
click option "," at bounding box center [0, 0] width 0 height 0
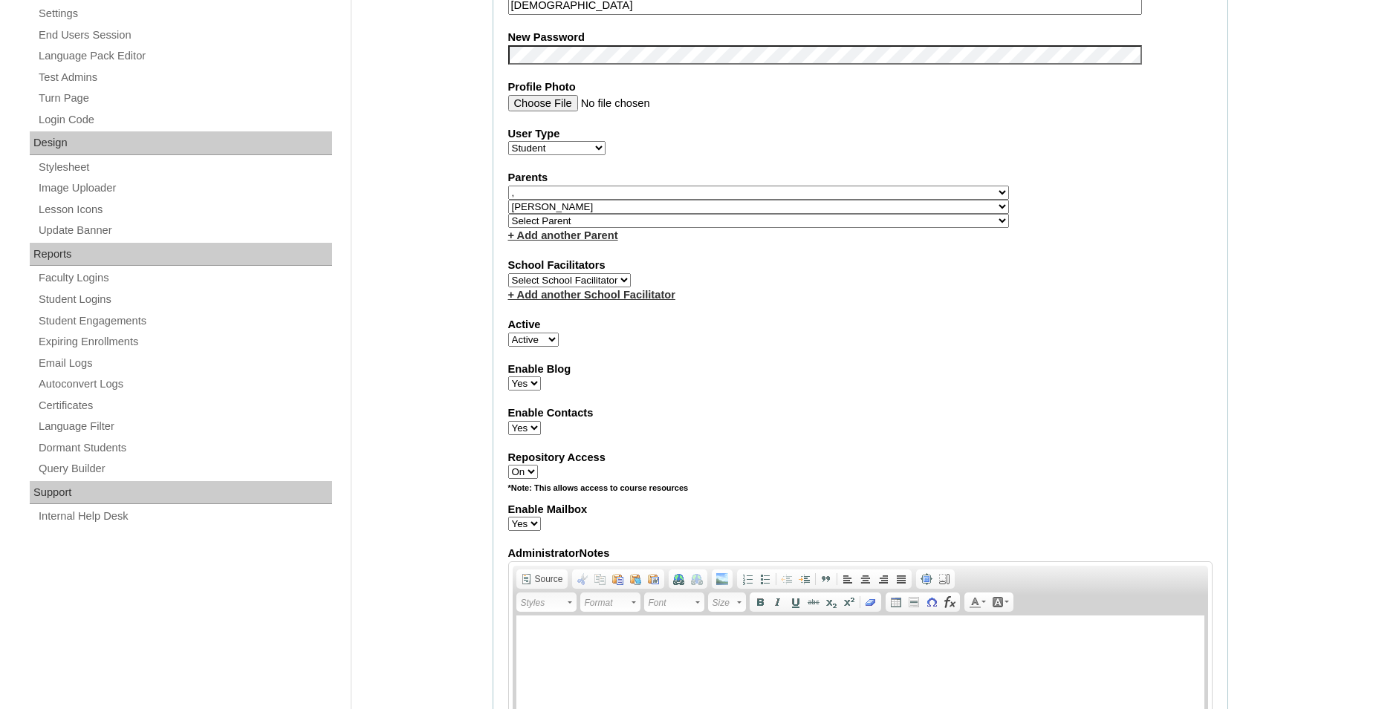
scroll to position [611, 0]
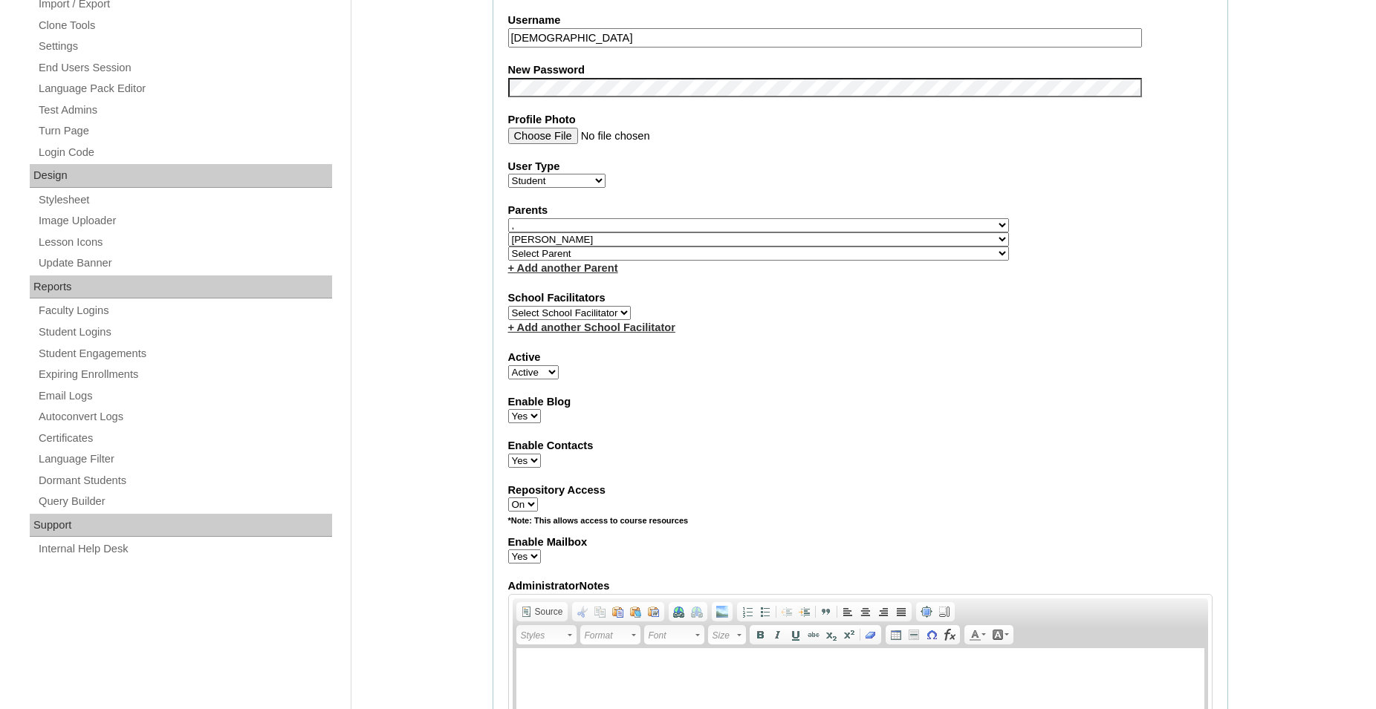
select select "33981"
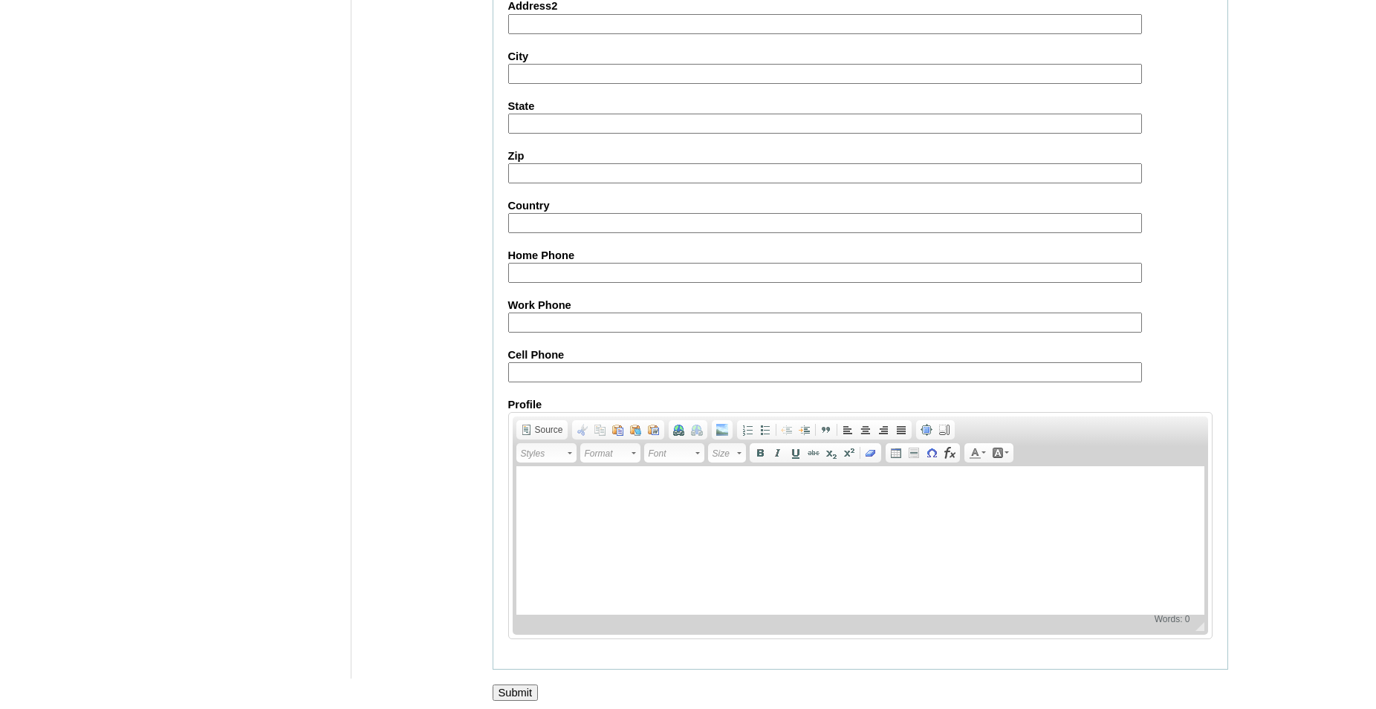
scroll to position [1596, 0]
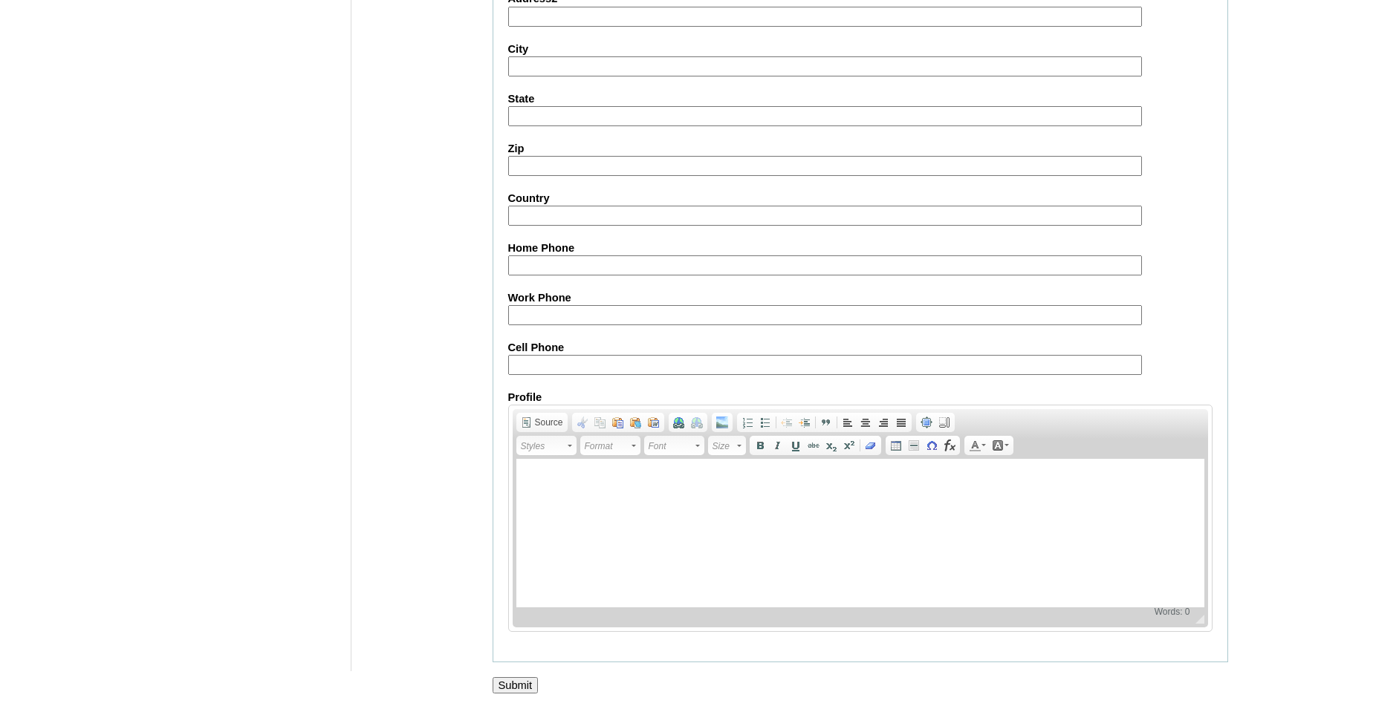
click at [513, 689] on input "Submit" at bounding box center [515, 685] width 46 height 16
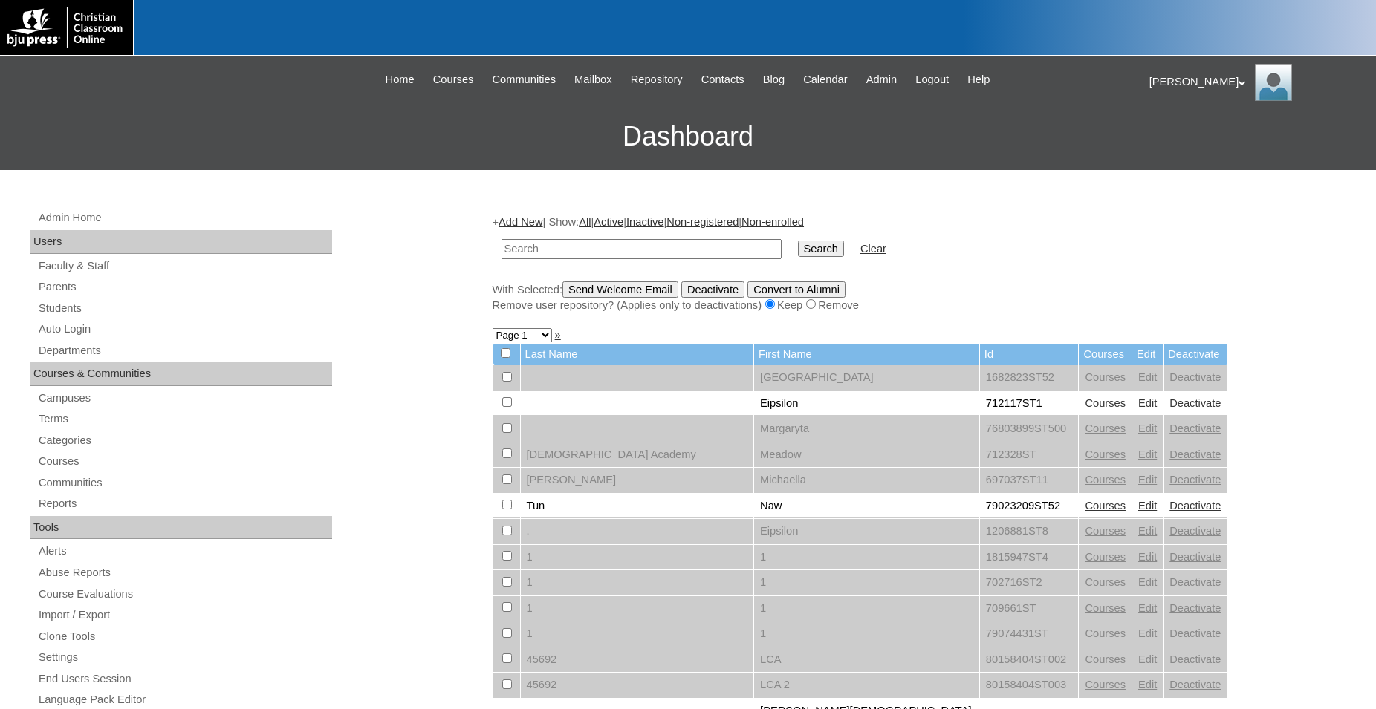
click at [720, 255] on input "text" at bounding box center [641, 249] width 280 height 20
type input "500024391"
click at [798, 241] on input "Search" at bounding box center [821, 249] width 46 height 16
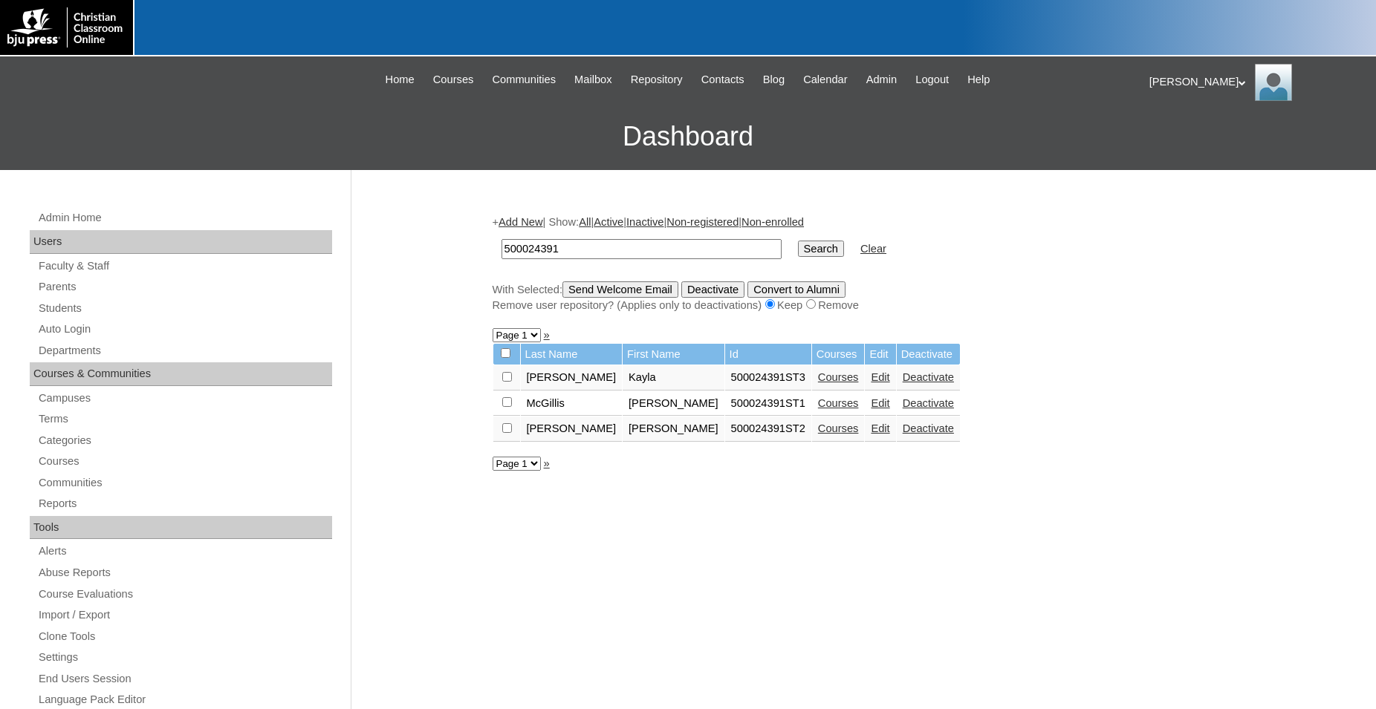
click at [818, 382] on link "Courses" at bounding box center [838, 377] width 41 height 12
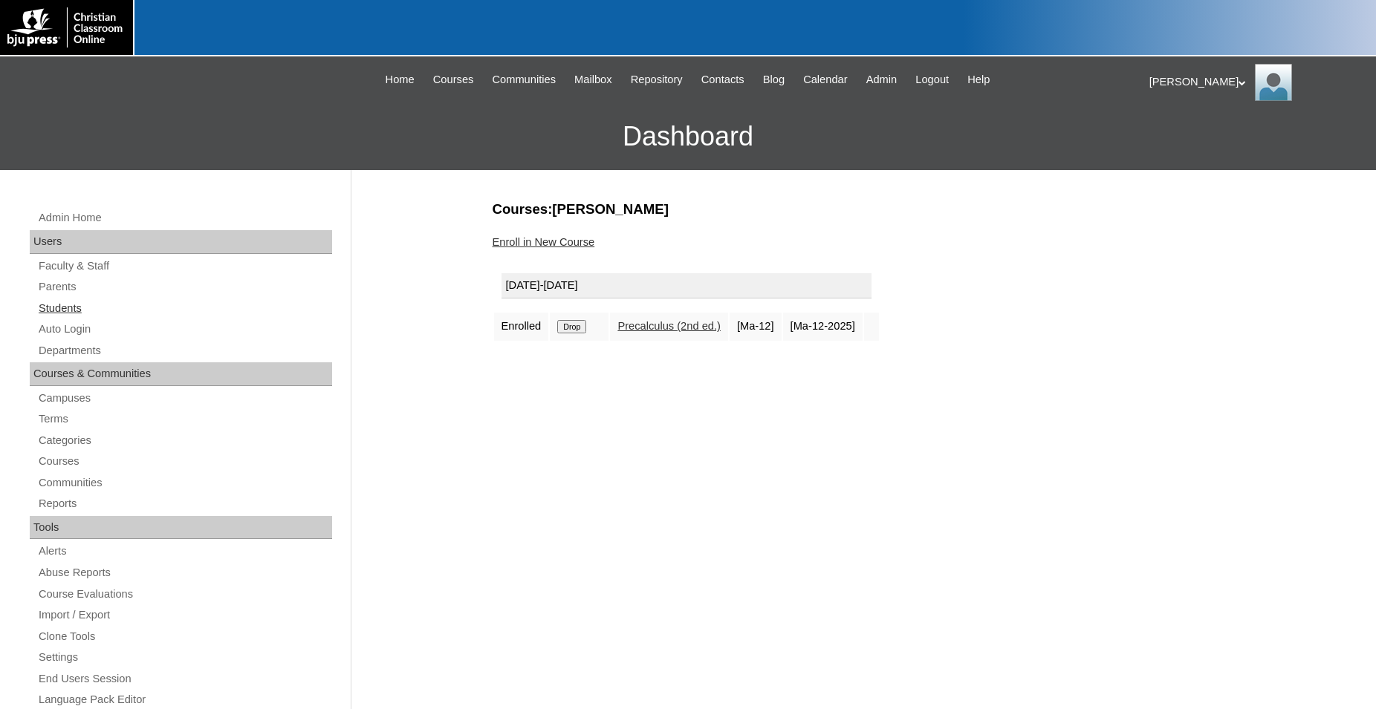
click at [71, 313] on link "Students" at bounding box center [184, 308] width 295 height 19
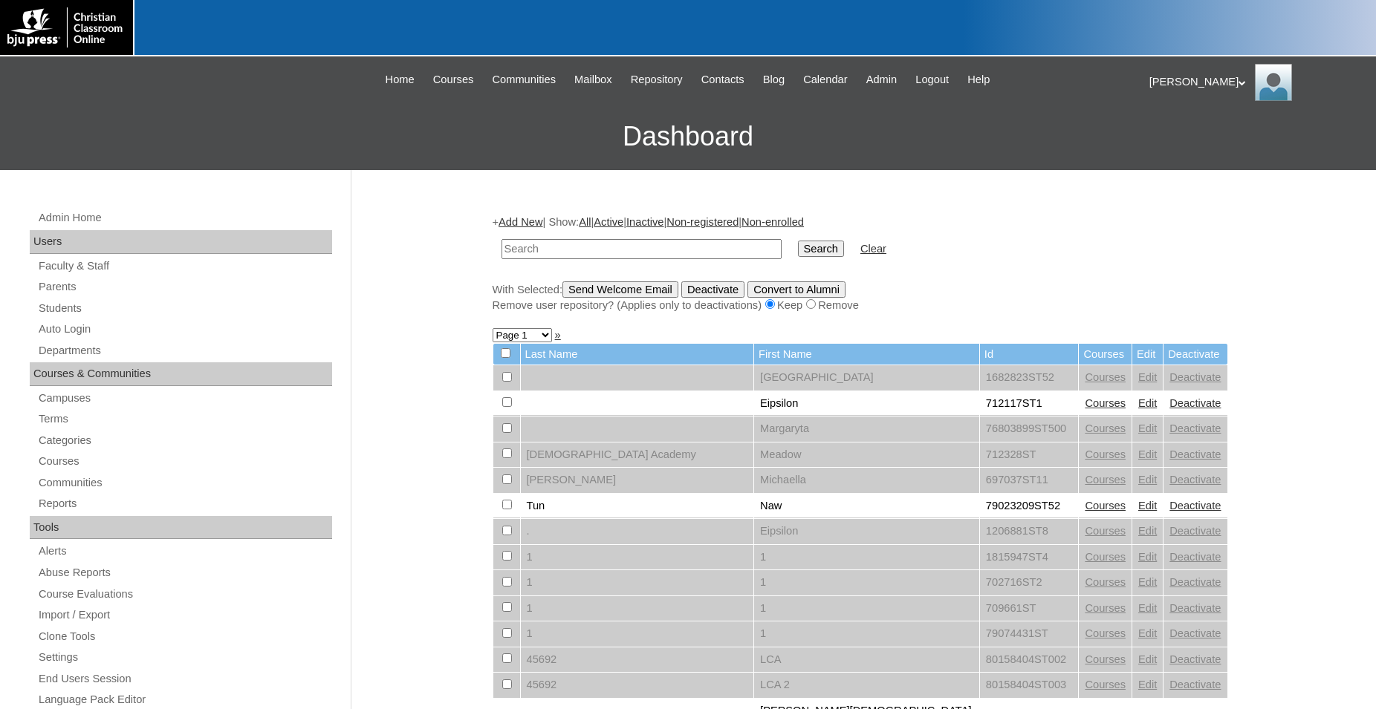
click at [679, 247] on input "text" at bounding box center [641, 249] width 280 height 20
type input "500024390"
click at [798, 241] on input "Search" at bounding box center [821, 249] width 46 height 16
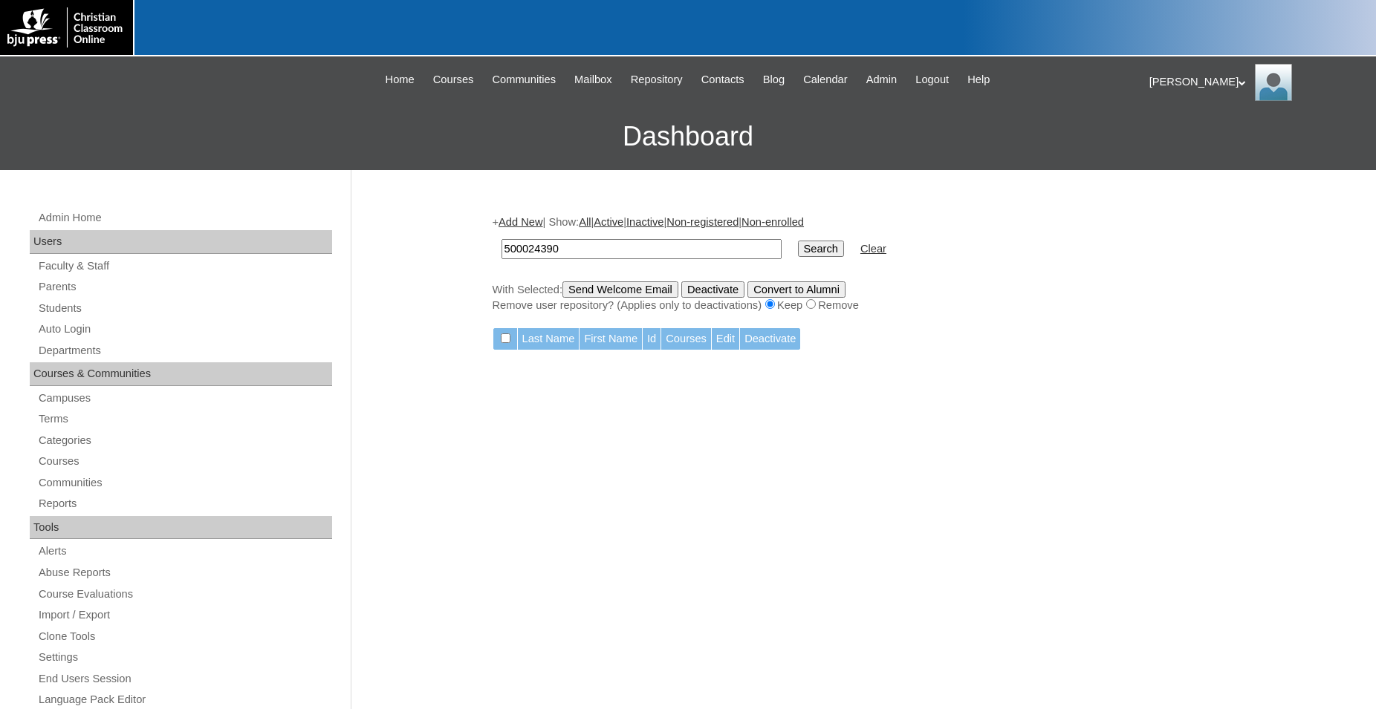
click at [683, 251] on input "500024390" at bounding box center [641, 249] width 280 height 20
type input "500024391"
click at [798, 241] on input "Search" at bounding box center [821, 249] width 46 height 16
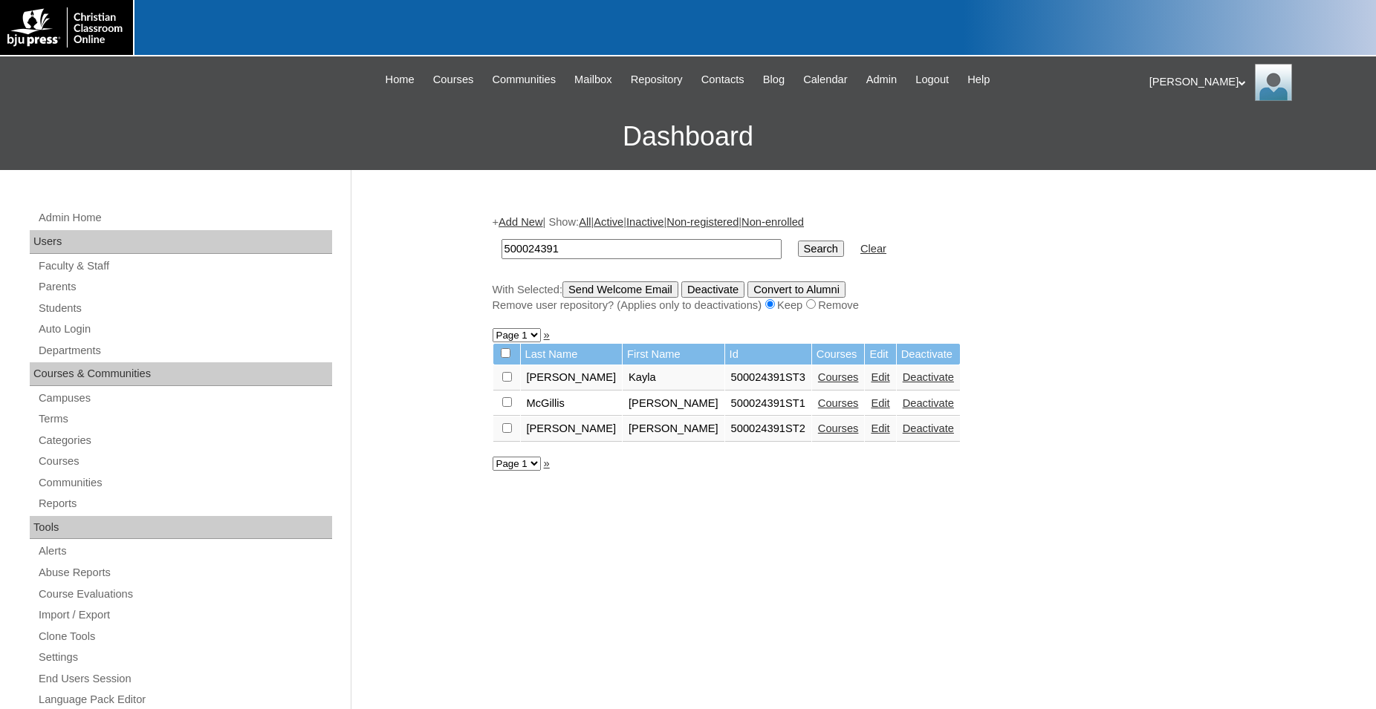
click at [818, 409] on link "Courses" at bounding box center [838, 403] width 41 height 12
click at [818, 434] on link "Courses" at bounding box center [838, 429] width 41 height 12
click at [818, 383] on link "Courses" at bounding box center [838, 377] width 41 height 12
